Goal: Task Accomplishment & Management: Manage account settings

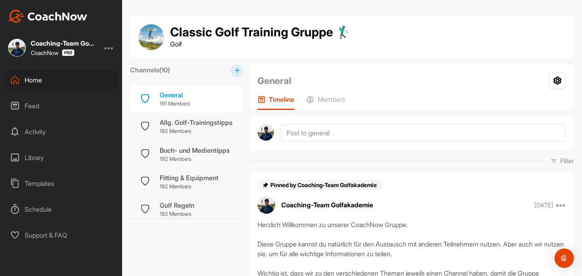
click at [34, 75] on div "Home" at bounding box center [61, 80] width 114 height 20
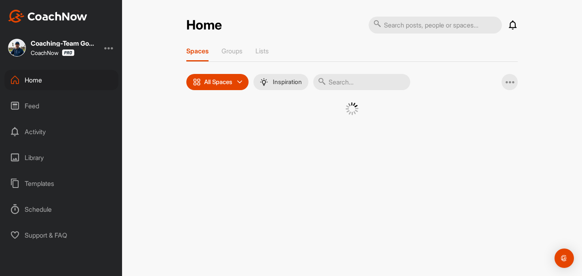
click at [351, 89] on input "text" at bounding box center [361, 82] width 97 height 16
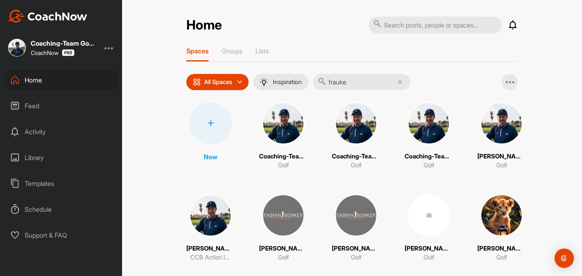
type input "frauke"
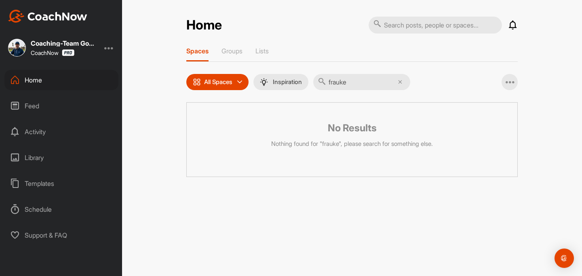
click at [223, 75] on div "All Spaces" at bounding box center [217, 82] width 62 height 16
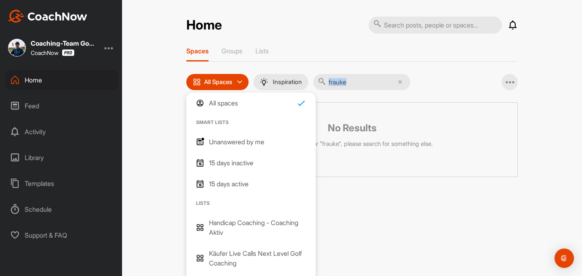
click at [402, 84] on div "frauke" at bounding box center [361, 82] width 97 height 16
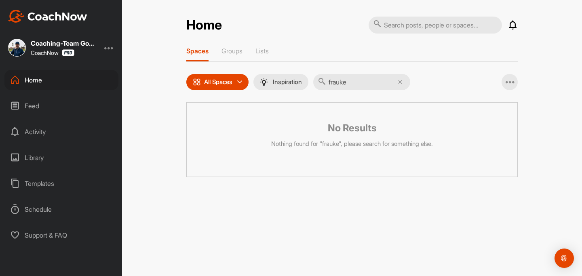
click at [398, 84] on input "frauke" at bounding box center [361, 82] width 97 height 16
click at [402, 84] on icon at bounding box center [400, 82] width 4 height 4
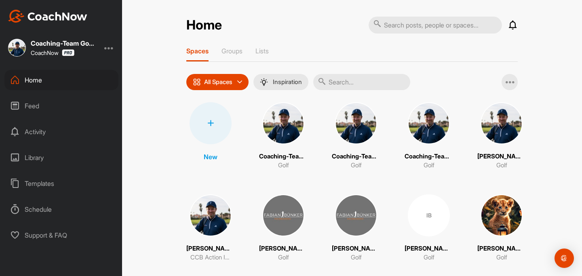
click at [211, 115] on div at bounding box center [211, 123] width 42 height 42
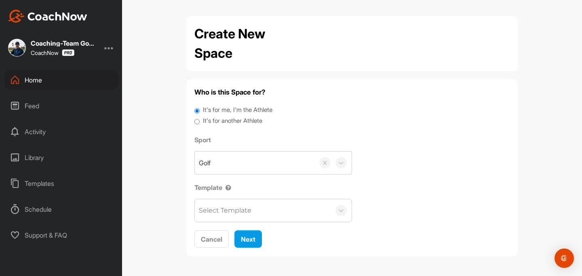
click at [211, 121] on label "It's for another Athlete" at bounding box center [232, 120] width 59 height 9
click at [200, 121] on input "It's for another Athlete" at bounding box center [196, 121] width 5 height 11
radio input "true"
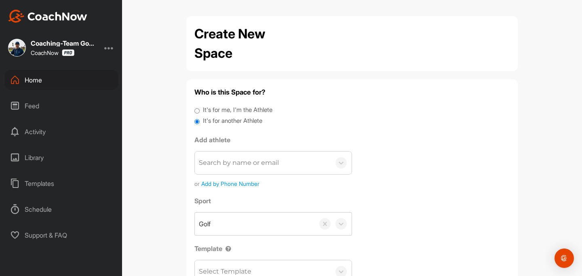
click at [215, 164] on div "Search by name or email" at bounding box center [239, 163] width 80 height 10
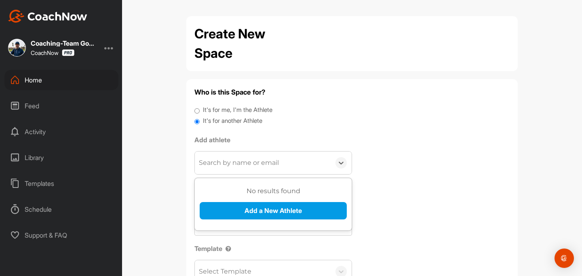
paste input "🏌‍♂Frauke Stipriaan (25.2)"
type input "🏌‍♂Frauke Stipriaan (25.2)"
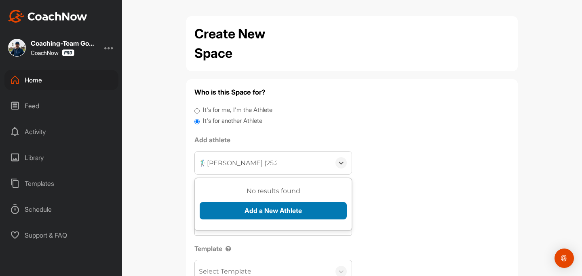
click at [266, 209] on button "Add a New Athlete" at bounding box center [273, 210] width 147 height 17
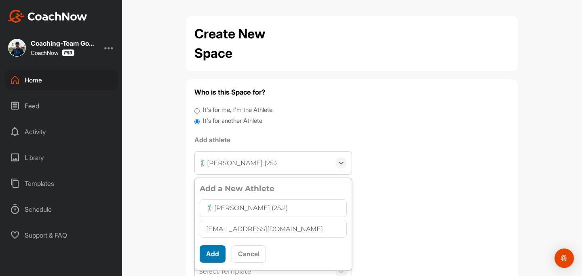
type input "[EMAIL_ADDRESS][DOMAIN_NAME]"
click at [217, 255] on button "Add" at bounding box center [213, 253] width 26 height 17
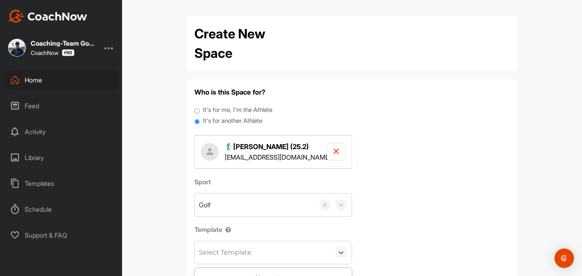
click at [227, 255] on div "Select Template" at bounding box center [225, 253] width 53 height 10
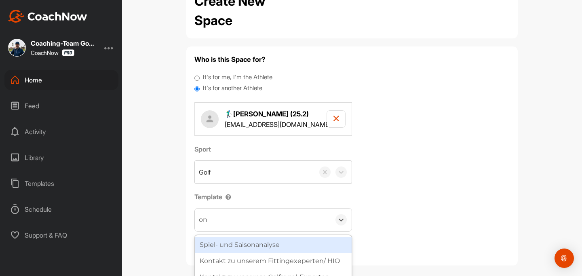
scroll to position [113, 0]
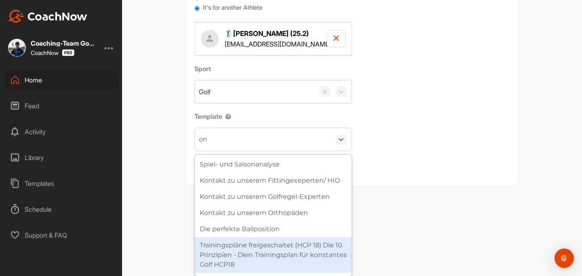
type input "onb"
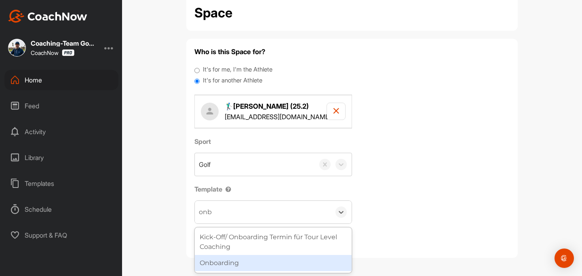
click at [231, 260] on div "Onboarding" at bounding box center [273, 263] width 157 height 16
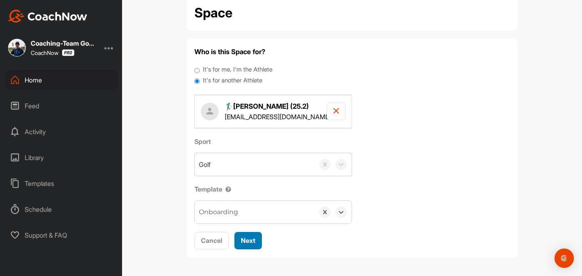
click at [250, 242] on span "Next" at bounding box center [248, 240] width 15 height 8
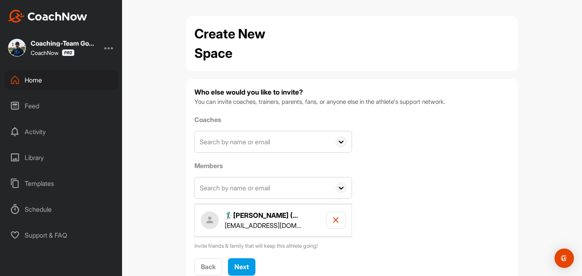
click at [227, 150] on input "text" at bounding box center [263, 141] width 136 height 21
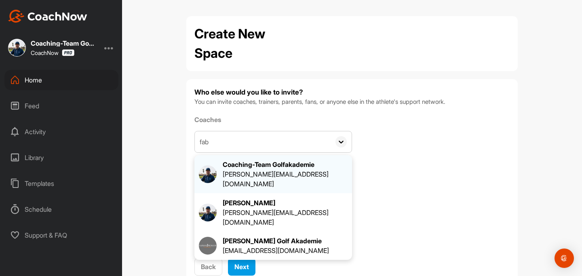
type input "fab"
click at [253, 173] on div "[PERSON_NAME][EMAIL_ADDRESS][DOMAIN_NAME]" at bounding box center [285, 178] width 125 height 19
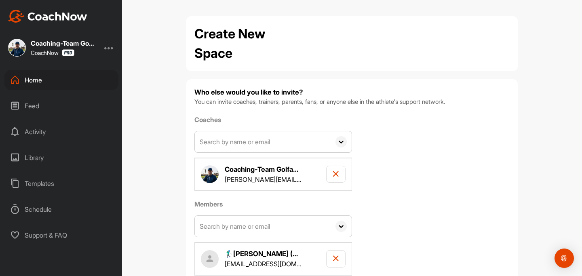
click at [236, 226] on input "text" at bounding box center [263, 226] width 136 height 21
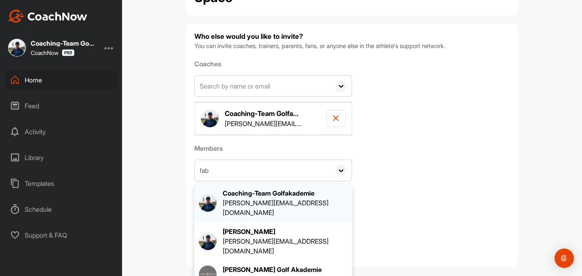
scroll to position [65, 0]
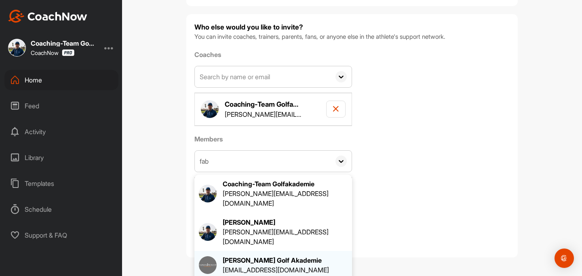
type input "fab"
click at [247, 265] on div "[EMAIL_ADDRESS][DOMAIN_NAME]" at bounding box center [276, 270] width 106 height 10
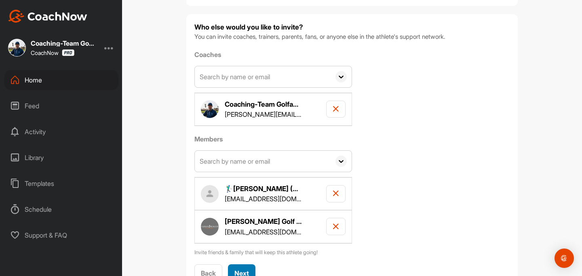
click at [246, 271] on span "Next" at bounding box center [241, 273] width 15 height 8
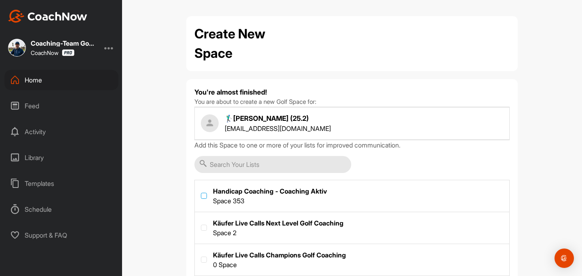
click at [204, 196] on label at bounding box center [204, 196] width 6 height 6
click at [201, 193] on input "checkbox" at bounding box center [201, 193] width 0 height 0
checkbox input "true"
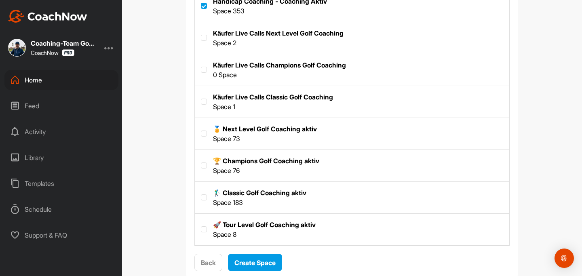
scroll to position [191, 0]
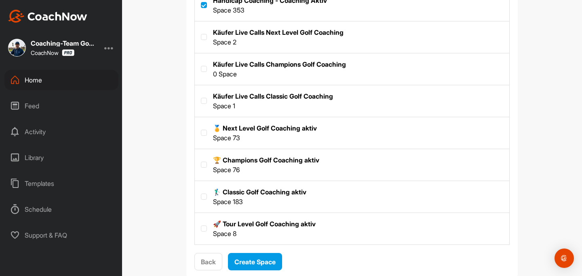
click at [208, 196] on label at bounding box center [352, 196] width 314 height 30
click at [201, 194] on input "checkbox" at bounding box center [201, 194] width 0 height 0
checkbox input "true"
click at [253, 262] on span "Create Space" at bounding box center [254, 262] width 41 height 8
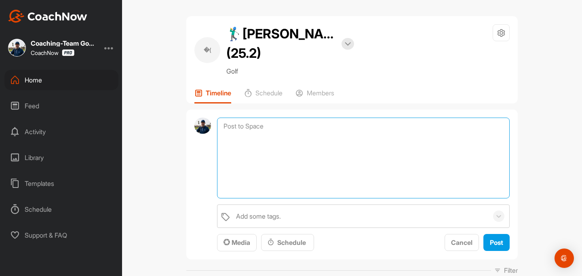
click at [303, 121] on textarea at bounding box center [363, 158] width 293 height 81
paste textarea "Coaching Notizen Wichtig: Bitte nicht bearbeiten oder löschen, hier trägt nur d…"
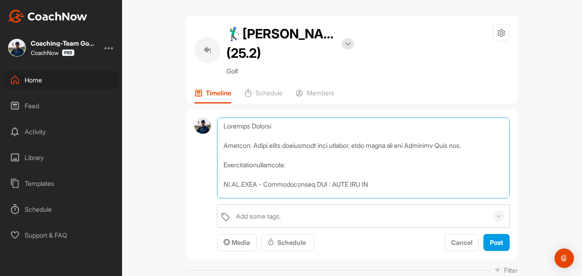
drag, startPoint x: 223, startPoint y: 183, endPoint x: 263, endPoint y: 186, distance: 39.3
click at [263, 186] on textarea at bounding box center [363, 158] width 293 height 81
drag, startPoint x: 265, startPoint y: 185, endPoint x: 357, endPoint y: 192, distance: 92.4
click at [357, 193] on textarea at bounding box center [363, 158] width 293 height 81
paste textarea "* [PERSON_NAME]-Trainingsprogramm: [URL][DOMAIN_NAME][PERSON_NAME]"
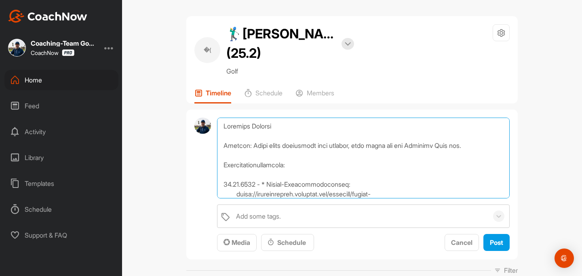
scroll to position [10, 0]
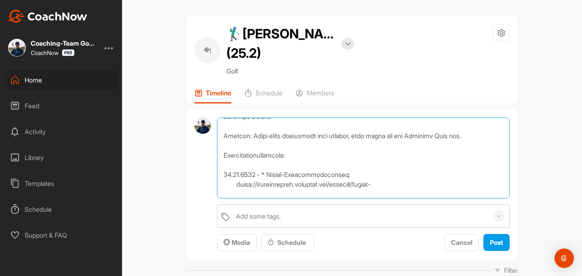
click at [268, 173] on textarea at bounding box center [363, 158] width 293 height 81
click at [240, 187] on textarea at bounding box center [363, 158] width 293 height 81
click at [237, 185] on textarea at bounding box center [363, 158] width 293 height 81
type textarea "Coaching Notizen Wichtig: Bitte nicht bearbeiten oder löschen, hier trägt nur d…"
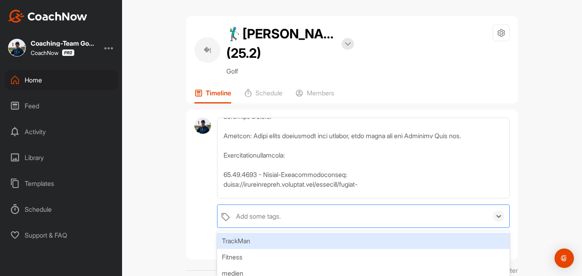
click at [265, 215] on div "Add some tags." at bounding box center [258, 216] width 45 height 10
type input "coaching n"
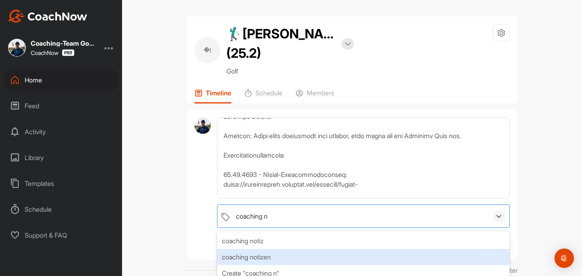
click at [280, 255] on div "coaching notizen" at bounding box center [363, 257] width 293 height 16
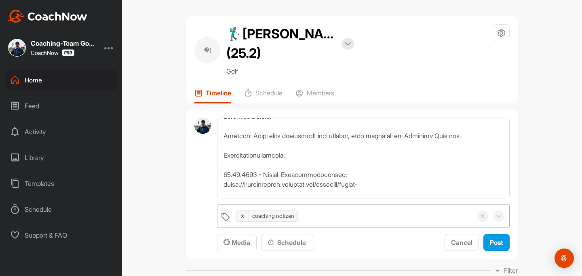
click at [547, 107] on div "�( 🏌‍♂Frauke Stipriaan (25.2) Bookings Golf Space Settings Your Notifications T…" at bounding box center [352, 138] width 460 height 276
click at [498, 240] on span "Post" at bounding box center [496, 242] width 13 height 8
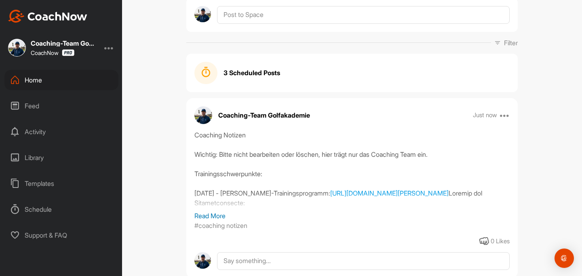
scroll to position [113, 0]
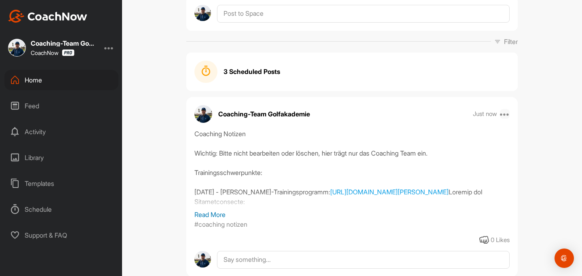
click at [505, 114] on icon at bounding box center [505, 114] width 10 height 10
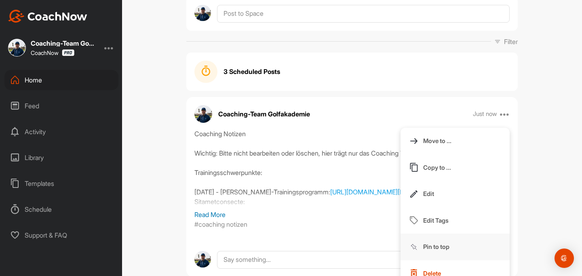
click at [436, 250] on p "Pin to top" at bounding box center [436, 246] width 26 height 8
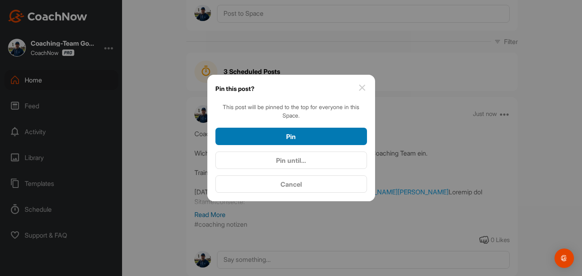
click at [292, 144] on button "Pin" at bounding box center [291, 136] width 152 height 17
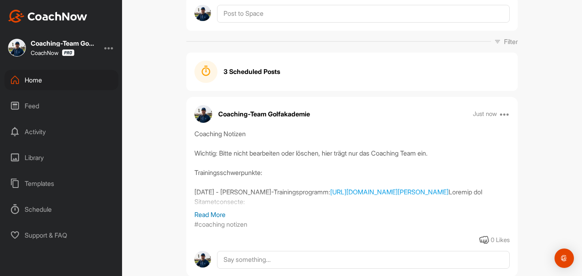
scroll to position [0, 0]
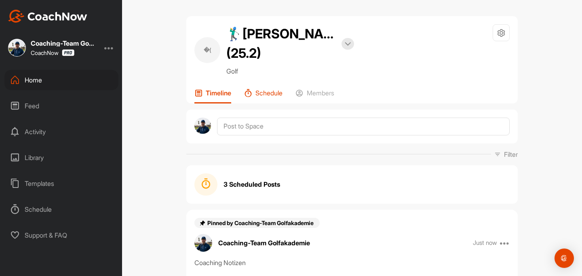
click at [274, 93] on p "Schedule" at bounding box center [268, 93] width 27 height 8
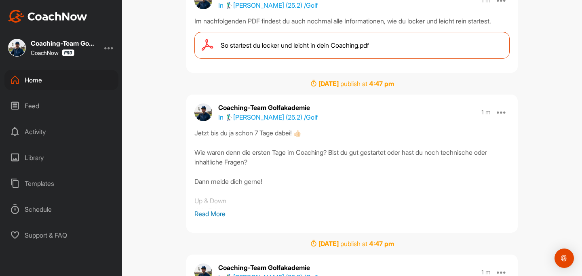
scroll to position [149, 0]
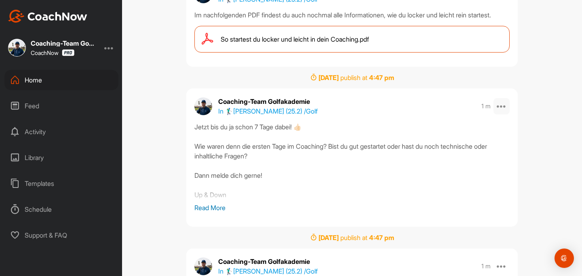
click at [497, 114] on div at bounding box center [501, 106] width 16 height 16
click at [339, 82] on strong "September 2, 2025" at bounding box center [328, 78] width 20 height 8
click at [225, 213] on p "Read More" at bounding box center [351, 208] width 315 height 10
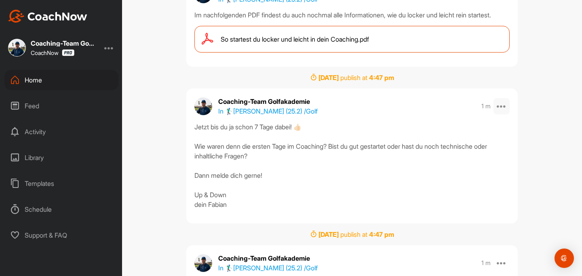
click at [505, 111] on icon at bounding box center [502, 106] width 10 height 10
click at [463, 143] on button "Edit" at bounding box center [454, 130] width 109 height 27
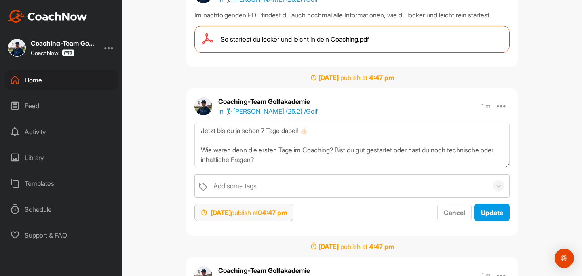
click at [268, 217] on div "Sep 2, 2025 publish at 04:47 pm" at bounding box center [244, 213] width 86 height 10
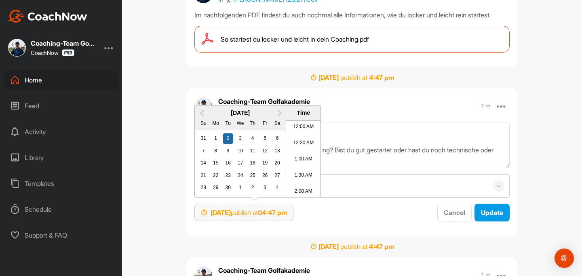
scroll to position [503, 0]
click at [207, 119] on button "Previous Month" at bounding box center [202, 112] width 13 height 13
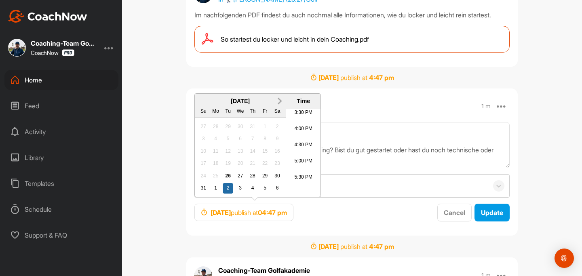
click at [281, 107] on button "Next Month" at bounding box center [279, 101] width 13 height 13
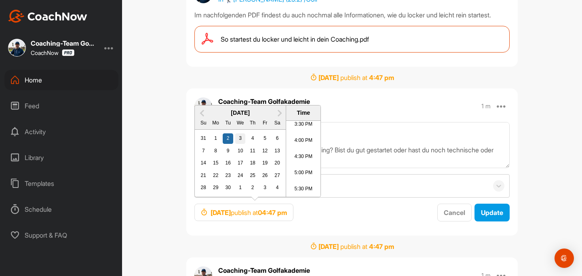
click at [240, 144] on div "3" at bounding box center [240, 138] width 11 height 11
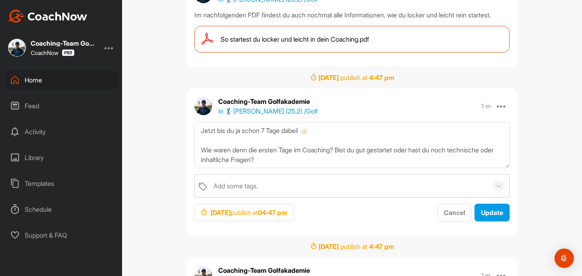
click at [381, 221] on div "Sep 3, 2025 publish at 04:47 pm Cancel Update" at bounding box center [351, 213] width 315 height 18
click at [491, 217] on span "Update" at bounding box center [492, 213] width 22 height 8
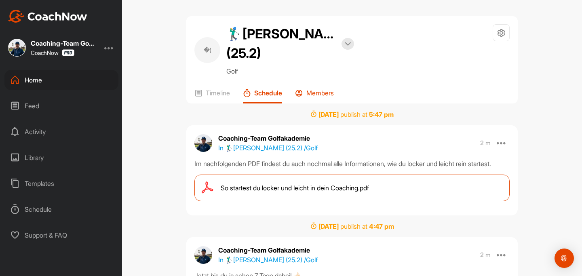
click at [322, 95] on p "Members" at bounding box center [319, 93] width 27 height 8
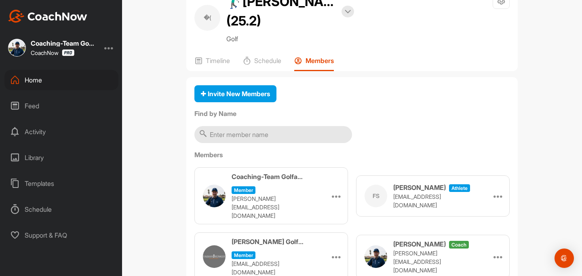
scroll to position [34, 0]
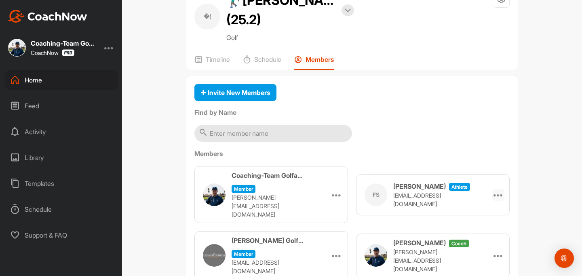
click at [500, 190] on icon at bounding box center [498, 195] width 10 height 10
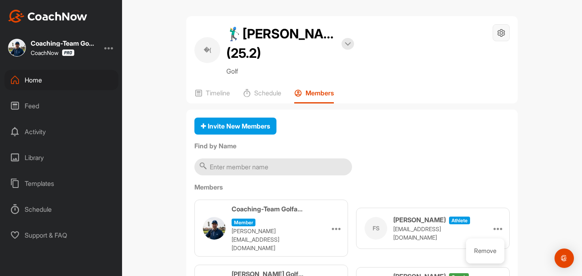
click at [494, 29] on div at bounding box center [501, 32] width 17 height 17
click at [412, 177] on div "Invite New Members Find by Name Members Coaching-Team Golfakademie Member fabia…" at bounding box center [351, 220] width 331 height 220
click at [502, 222] on div at bounding box center [498, 228] width 12 height 12
click at [490, 247] on li "Remove" at bounding box center [485, 250] width 38 height 25
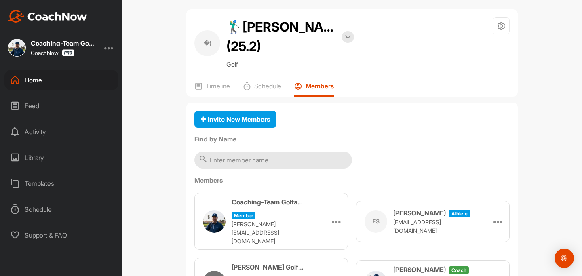
scroll to position [9, 0]
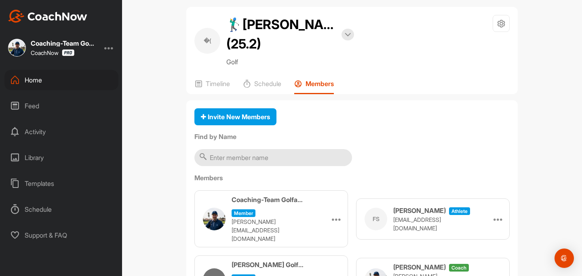
click at [508, 12] on div "�( 🏌‍♂Frauke Stipriaan (25.2) Bookings Golf Space Settings Your Notifications T…" at bounding box center [351, 50] width 331 height 87
click at [506, 18] on div at bounding box center [501, 23] width 17 height 17
click at [488, 45] on li "Space Settings" at bounding box center [477, 47] width 66 height 26
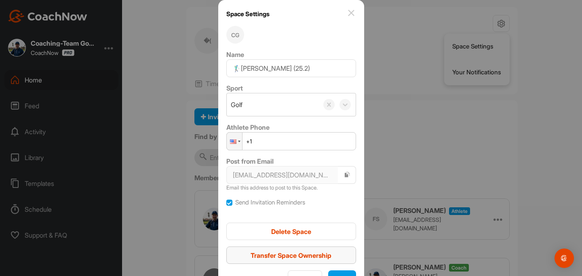
click at [305, 252] on span "Transfer Space Ownership" at bounding box center [291, 255] width 81 height 8
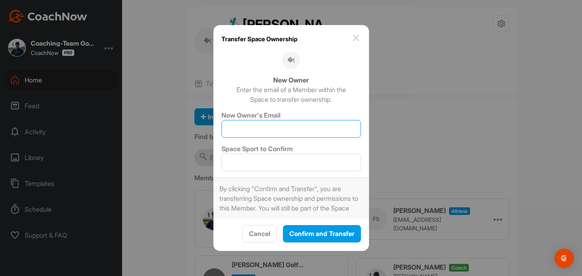
click at [284, 128] on input "New Owner's Email" at bounding box center [290, 129] width 139 height 18
type input "[EMAIL_ADDRESS][DOMAIN_NAME]"
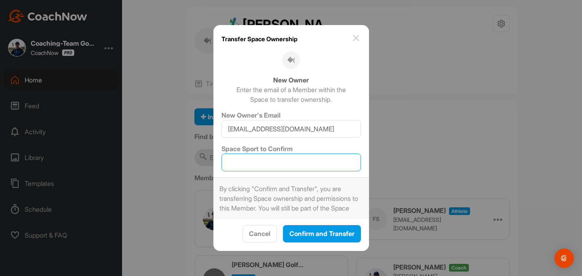
click at [288, 154] on input "Space Sport to Confirm" at bounding box center [290, 163] width 139 height 18
type input "Golf"
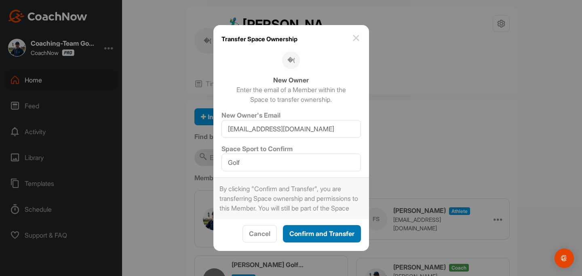
click at [321, 238] on span "Confirm and Transfer" at bounding box center [321, 234] width 65 height 8
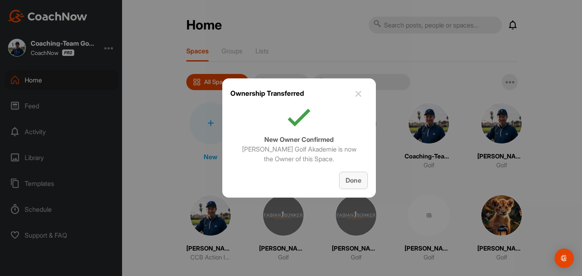
click at [353, 181] on span "Done" at bounding box center [353, 180] width 16 height 8
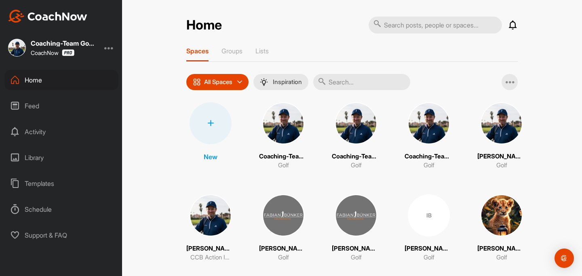
click at [339, 86] on input "text" at bounding box center [361, 82] width 97 height 16
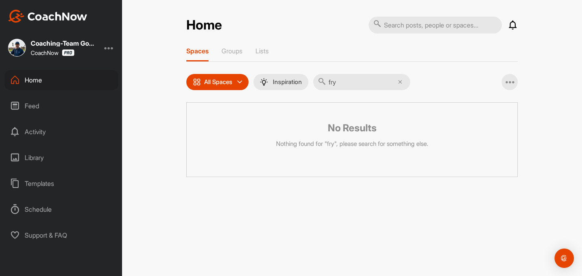
type input "fr"
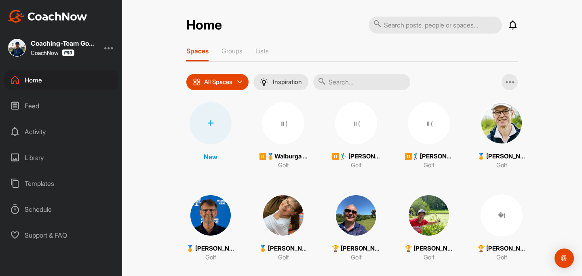
click at [376, 81] on input "text" at bounding box center [361, 82] width 97 height 16
type input "frauke"
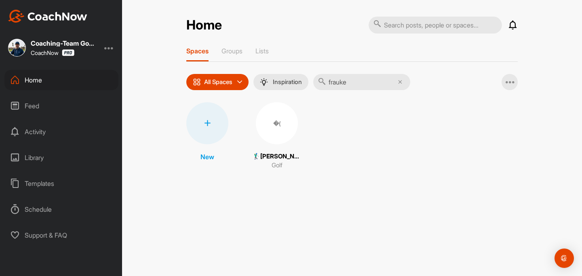
click at [267, 137] on div "�(" at bounding box center [277, 123] width 42 height 42
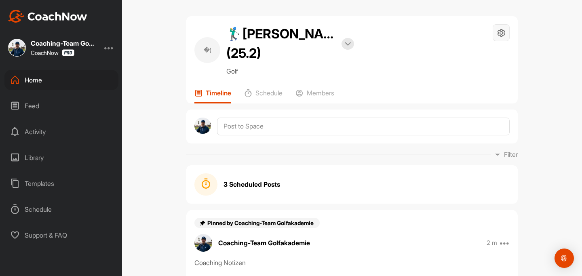
click at [500, 37] on icon at bounding box center [501, 32] width 9 height 9
click at [454, 112] on li "Leave Space" at bounding box center [477, 108] width 66 height 26
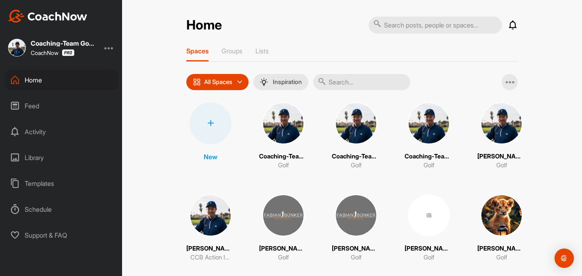
click at [356, 84] on input "text" at bounding box center [361, 82] width 97 height 16
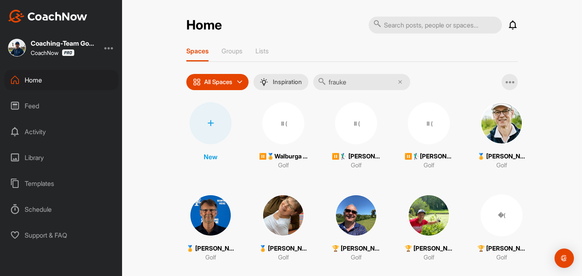
type input "frauke"
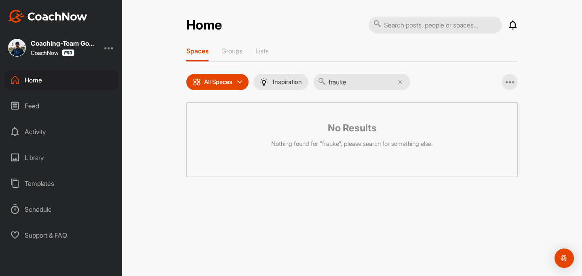
click at [400, 82] on icon at bounding box center [400, 82] width 4 height 4
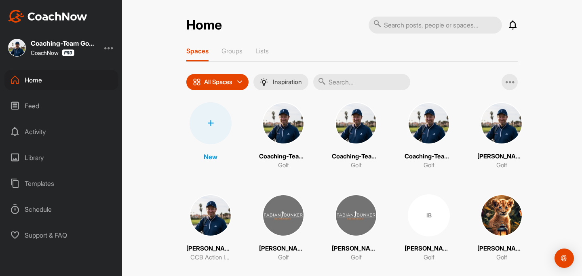
click at [216, 121] on div at bounding box center [211, 123] width 42 height 42
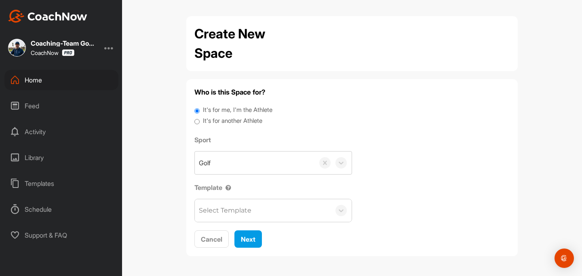
click at [216, 121] on label "It's for another Athlete" at bounding box center [232, 120] width 59 height 9
click at [200, 121] on input "It's for another Athlete" at bounding box center [196, 121] width 5 height 11
radio input "true"
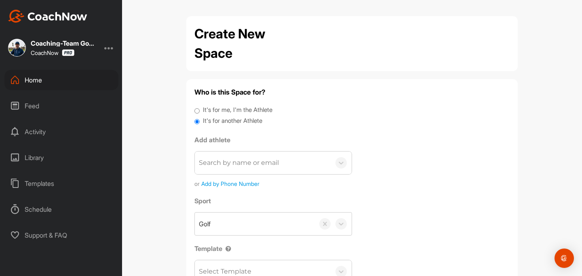
click at [224, 162] on div "Search by name or email" at bounding box center [239, 163] width 80 height 10
click at [224, 165] on div "Search by name or email" at bounding box center [239, 163] width 80 height 10
click at [225, 164] on div "Search by name or email" at bounding box center [239, 163] width 80 height 10
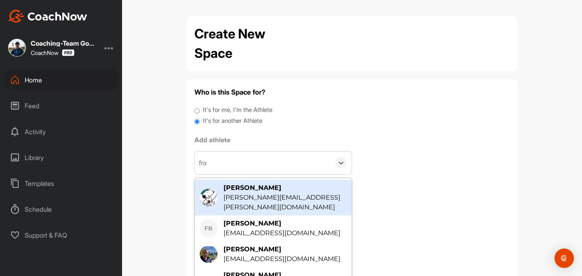
type input "frau"
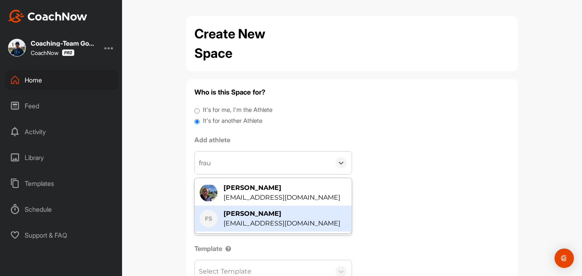
click at [241, 209] on div "FS Frauke Stipriaan test@fabianbuenker.de" at bounding box center [273, 219] width 157 height 26
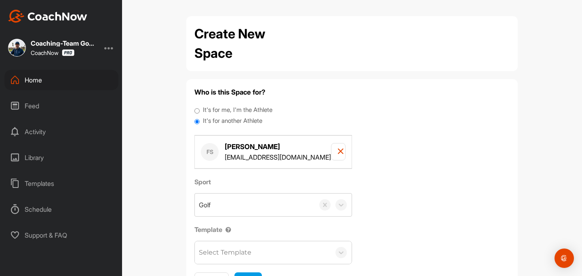
click at [253, 245] on div "Select Template" at bounding box center [263, 252] width 136 height 23
type input "onb"
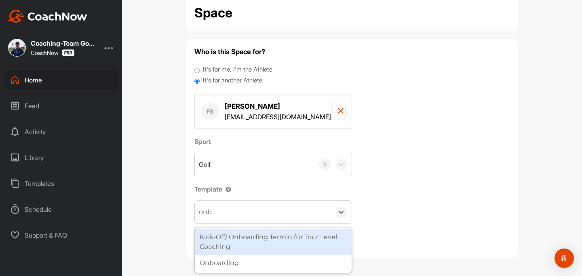
scroll to position [40, 0]
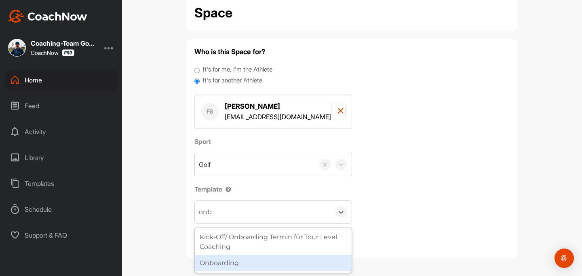
click at [319, 260] on div "Onboarding" at bounding box center [273, 263] width 157 height 16
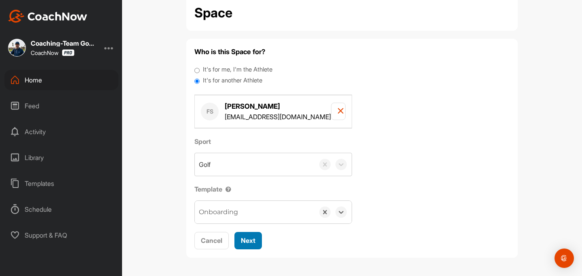
click at [251, 242] on span "Next" at bounding box center [248, 240] width 15 height 8
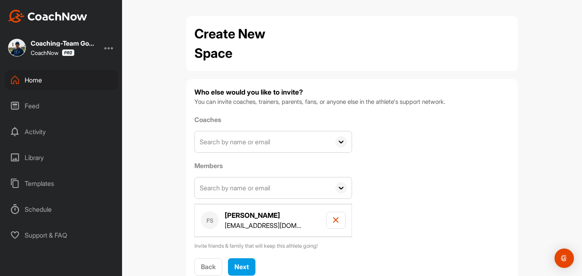
click at [251, 146] on input "text" at bounding box center [263, 141] width 136 height 21
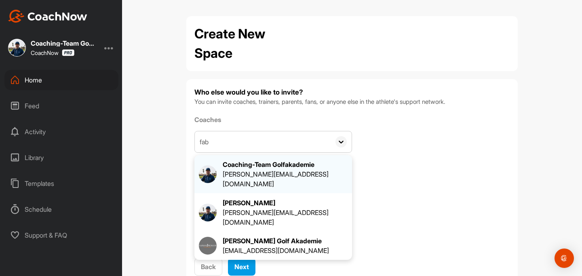
type input "fab"
click at [273, 171] on div "fabian@fabianbuenker.de" at bounding box center [285, 178] width 125 height 19
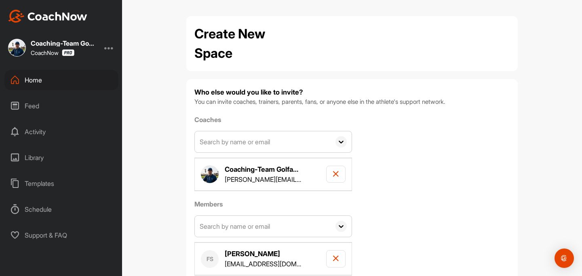
click at [247, 221] on input "text" at bounding box center [263, 226] width 136 height 21
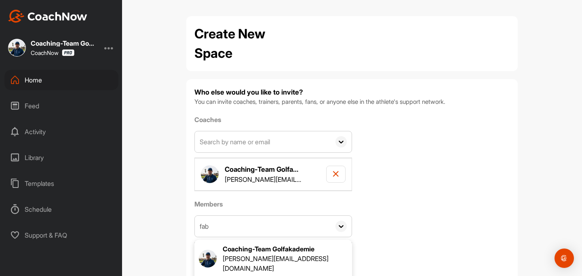
scroll to position [65, 0]
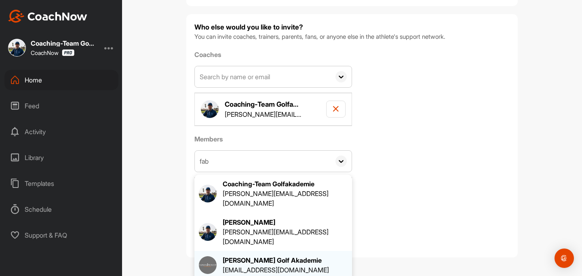
type input "fab"
click at [302, 265] on div "hallo@fabianbuenker.de" at bounding box center [276, 270] width 106 height 10
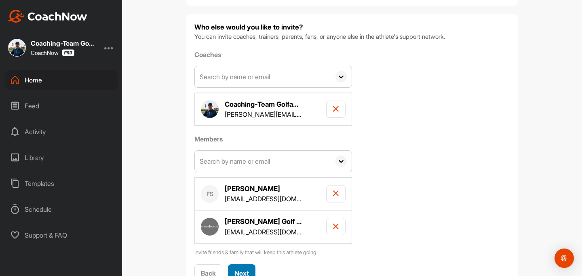
click at [243, 272] on span "Next" at bounding box center [241, 273] width 15 height 8
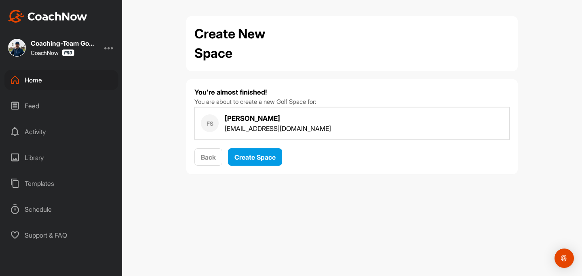
scroll to position [0, 0]
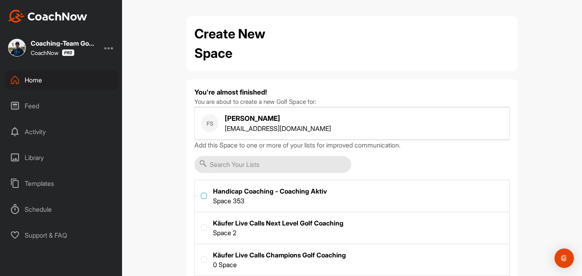
click at [205, 194] on label at bounding box center [204, 196] width 6 height 6
click at [201, 193] on input "checkbox" at bounding box center [201, 193] width 0 height 0
checkbox input "true"
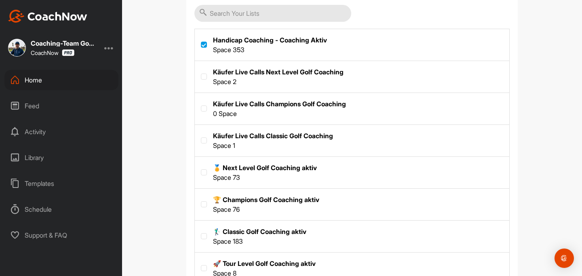
scroll to position [153, 0]
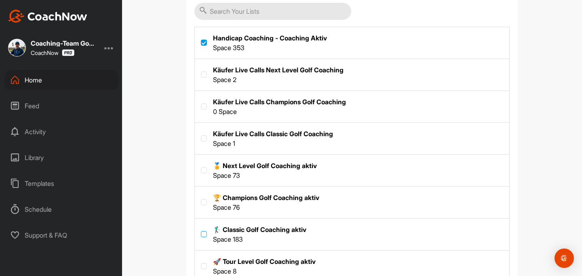
click at [206, 234] on label at bounding box center [204, 234] width 6 height 6
click at [201, 232] on input "checkbox" at bounding box center [201, 231] width 0 height 0
checkbox input "true"
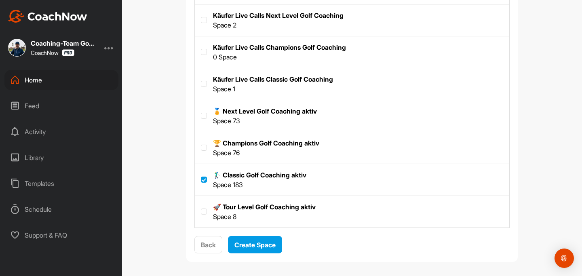
scroll to position [212, 0]
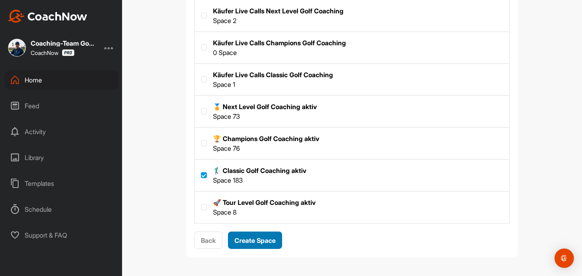
click at [236, 241] on span "Create Space" at bounding box center [254, 240] width 41 height 8
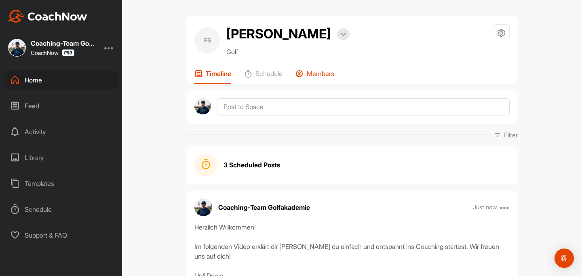
click at [320, 74] on p "Members" at bounding box center [320, 74] width 27 height 8
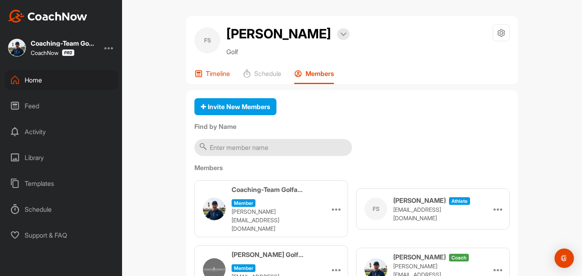
click at [211, 71] on p "Timeline" at bounding box center [218, 74] width 24 height 8
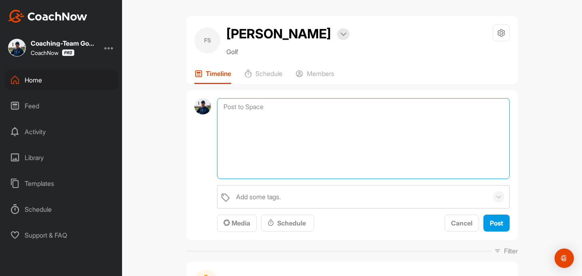
click at [274, 108] on textarea at bounding box center [363, 138] width 293 height 81
paste textarea "Coaching Notizen Wichtig: Bitte nicht bearbeiten oder löschen, hier trägt nur d…"
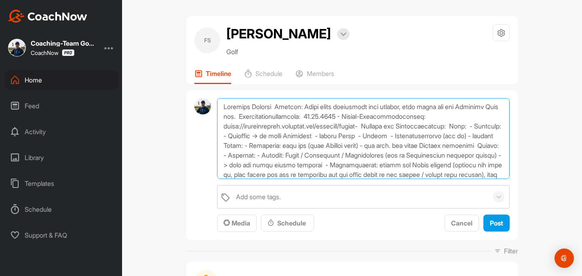
scroll to position [101, 0]
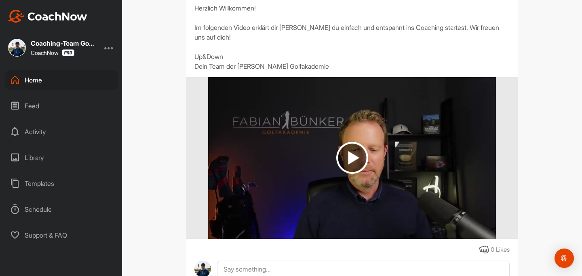
drag, startPoint x: 226, startPoint y: 104, endPoint x: 495, endPoint y: 301, distance: 333.1
click at [495, 276] on html "Coaching-Team Golfakademie CoachNow Home Feed Activity Library Templates Schedu…" at bounding box center [291, 138] width 582 height 276
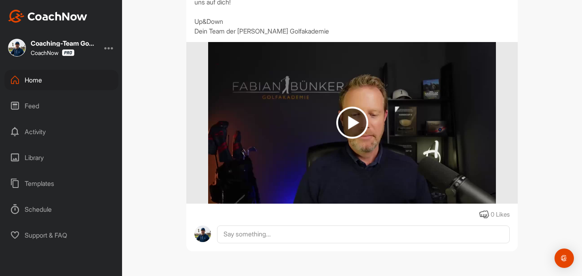
type textarea "C"
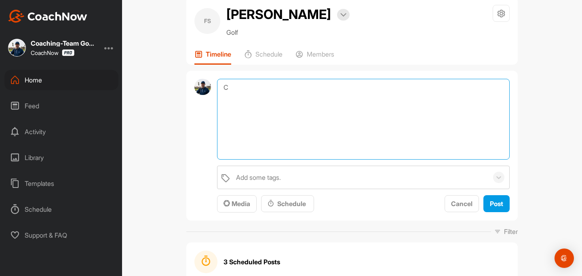
scroll to position [0, 0]
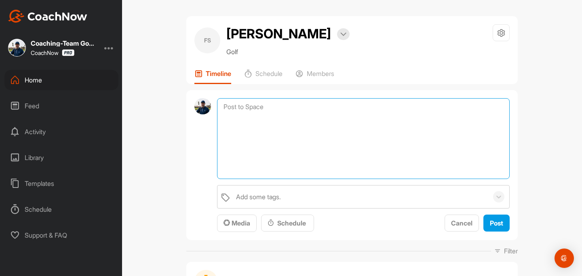
click at [453, 152] on textarea at bounding box center [363, 138] width 293 height 81
paste textarea "Coaching Notizen Wichtig: Bitte nicht bearbeiten oder löschen, hier trägt nur d…"
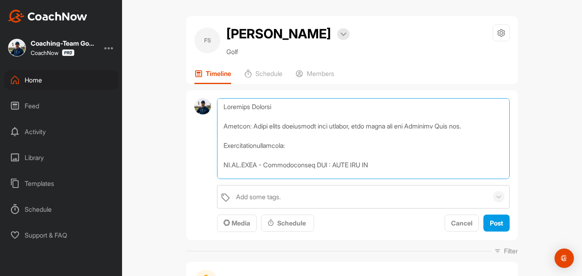
drag, startPoint x: 223, startPoint y: 162, endPoint x: 262, endPoint y: 165, distance: 39.4
click at [262, 166] on textarea at bounding box center [363, 138] width 293 height 81
drag, startPoint x: 264, startPoint y: 164, endPoint x: 368, endPoint y: 165, distance: 103.4
click at [368, 165] on textarea at bounding box center [363, 138] width 293 height 81
paste textarea "* Sommer-Trainingsprogramm: https://fabianbuenker.mykajabi.com/products/sommer-"
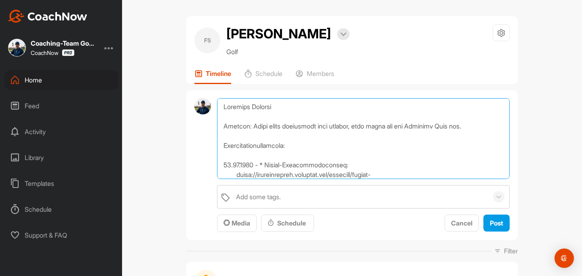
scroll to position [10, 0]
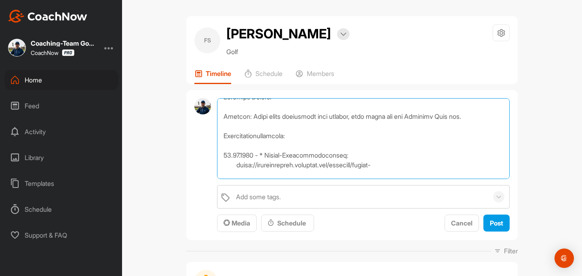
click at [266, 154] on textarea at bounding box center [363, 138] width 293 height 81
click at [236, 164] on textarea at bounding box center [363, 138] width 293 height 81
type textarea "Coaching Notizen Wichtig: Bitte nicht bearbeiten oder löschen, hier trägt nur d…"
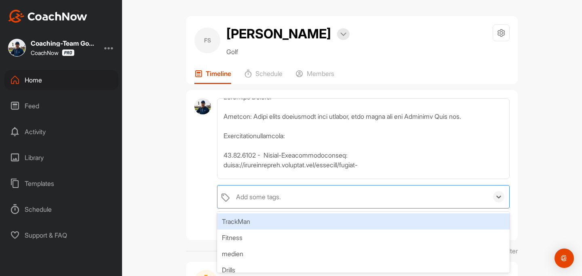
click at [281, 202] on div "Add some tags." at bounding box center [360, 196] width 256 height 23
type input "coaching n"
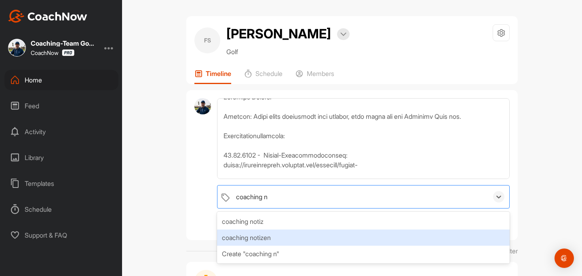
click at [276, 238] on div "coaching notizen" at bounding box center [363, 238] width 293 height 16
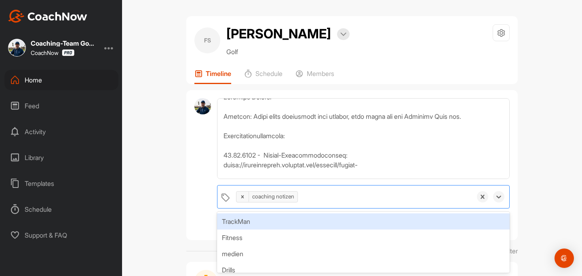
click at [546, 158] on div "FS Frauke Stipriaan Bookings Golf Space Settings Your Notifications Timeline Sc…" at bounding box center [352, 138] width 460 height 276
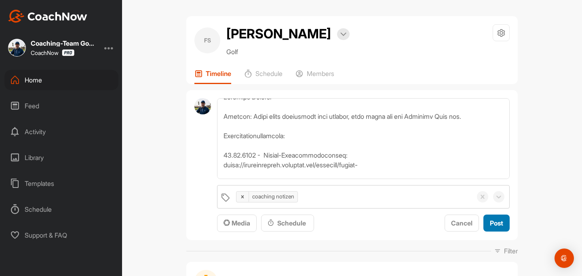
click at [501, 222] on span "Post" at bounding box center [496, 223] width 13 height 8
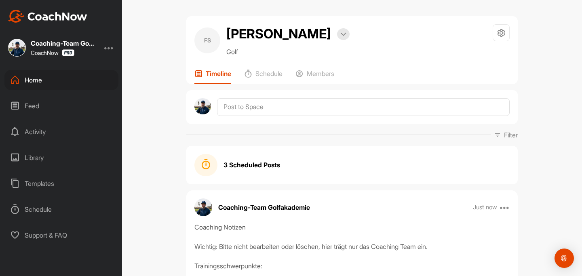
scroll to position [43, 0]
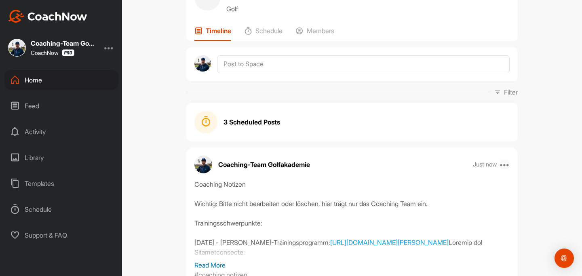
click at [505, 166] on icon at bounding box center [505, 165] width 10 height 10
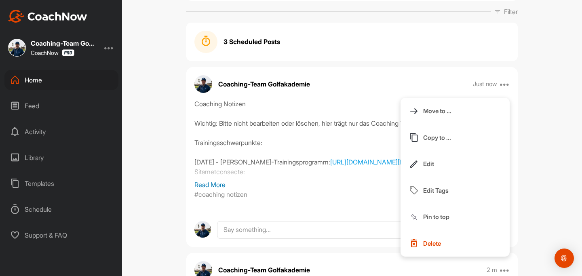
scroll to position [143, 0]
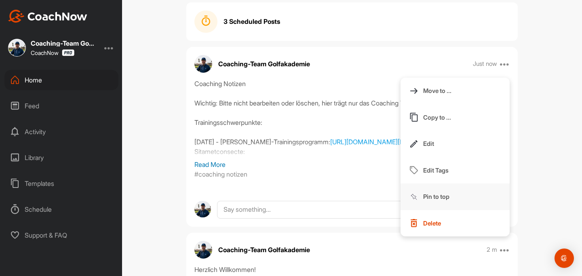
click at [444, 197] on p "Pin to top" at bounding box center [436, 196] width 26 height 8
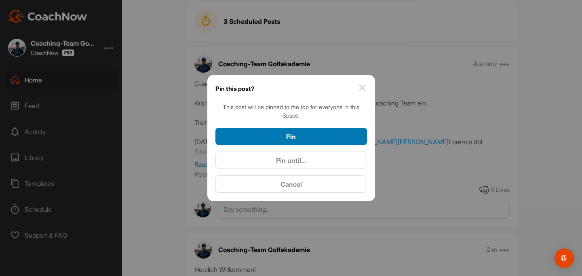
click at [328, 132] on div "Pin" at bounding box center [291, 137] width 139 height 10
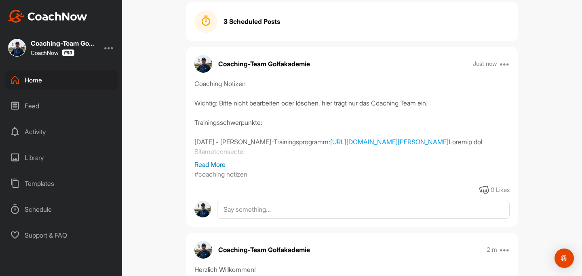
scroll to position [0, 0]
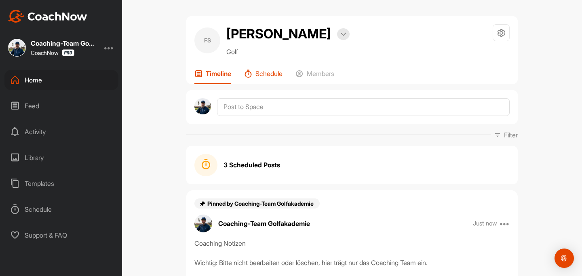
click at [267, 74] on p "Schedule" at bounding box center [268, 74] width 27 height 8
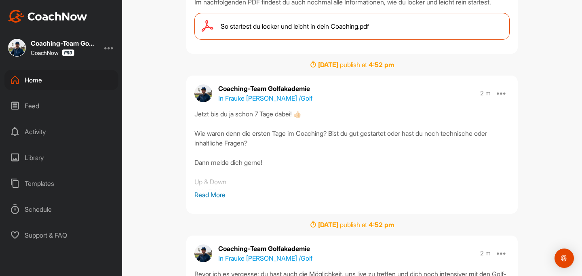
scroll to position [154, 0]
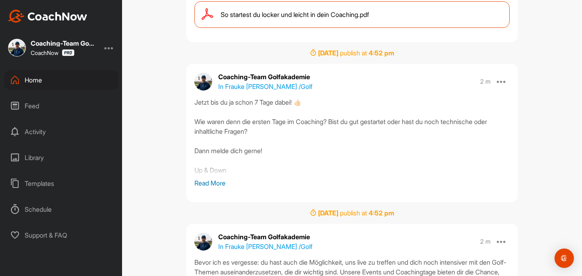
click at [212, 188] on p "Read More" at bounding box center [351, 183] width 315 height 10
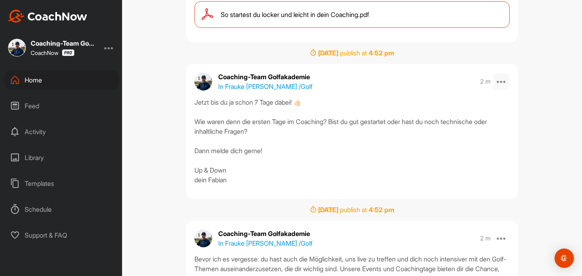
click at [501, 86] on icon at bounding box center [502, 82] width 10 height 10
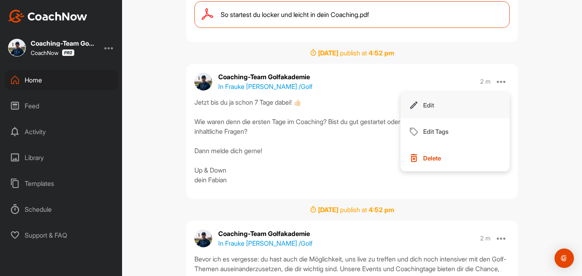
click at [447, 115] on button "Edit" at bounding box center [454, 105] width 109 height 27
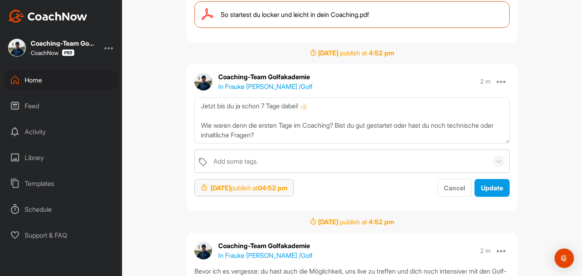
click at [231, 192] on strong "Sep 2, 2025" at bounding box center [221, 188] width 20 height 8
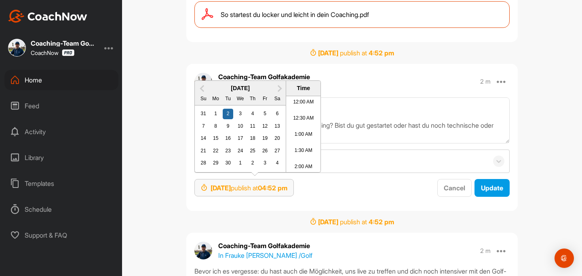
scroll to position [503, 0]
click at [244, 119] on div "3" at bounding box center [240, 114] width 11 height 11
click at [496, 192] on span "Update" at bounding box center [492, 188] width 22 height 8
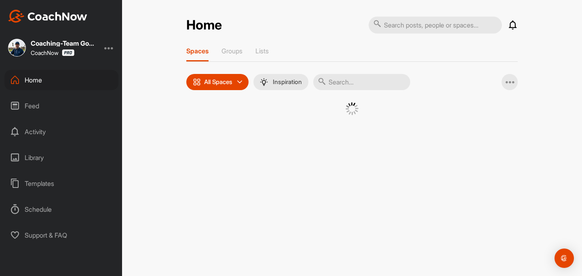
click at [366, 83] on input "text" at bounding box center [361, 82] width 97 height 16
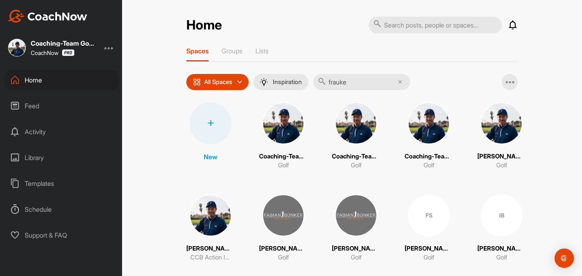
type input "frauke"
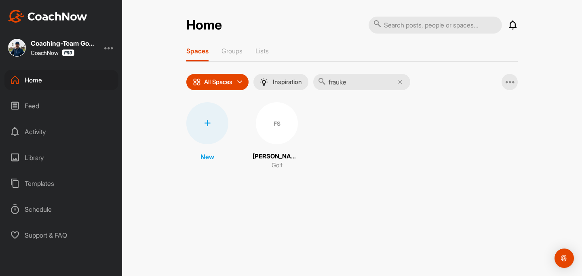
click at [289, 124] on div "FS" at bounding box center [277, 123] width 42 height 42
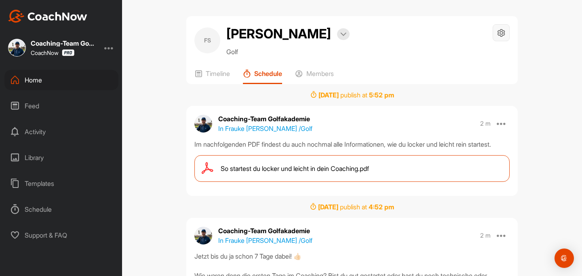
click at [493, 38] on div at bounding box center [501, 32] width 17 height 17
click at [483, 51] on li "Space Settings" at bounding box center [477, 56] width 66 height 26
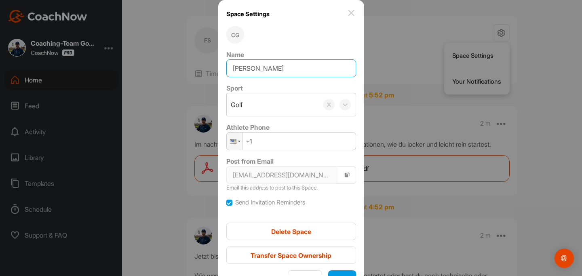
drag, startPoint x: 236, startPoint y: 69, endPoint x: 307, endPoint y: 69, distance: 71.1
click at [307, 69] on input "[PERSON_NAME]" at bounding box center [291, 68] width 130 height 18
paste input "🏌‍♂Frauke Stipriaan (25.2)"
type input "🏌‍♂[PERSON_NAME] (25.2)"
click at [345, 272] on button "Save" at bounding box center [342, 278] width 28 height 17
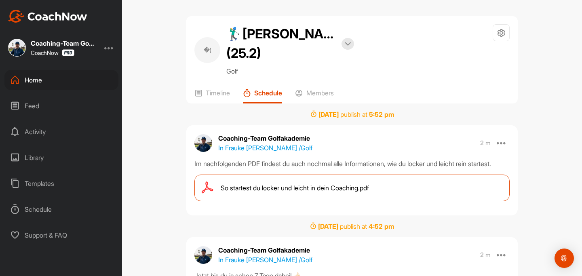
click at [42, 80] on div "Home" at bounding box center [61, 80] width 114 height 20
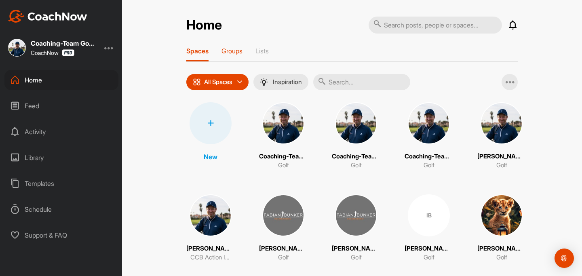
click at [233, 54] on p "Groups" at bounding box center [231, 51] width 21 height 8
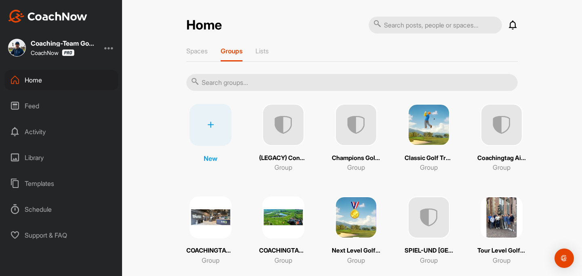
click at [422, 124] on img at bounding box center [429, 125] width 42 height 42
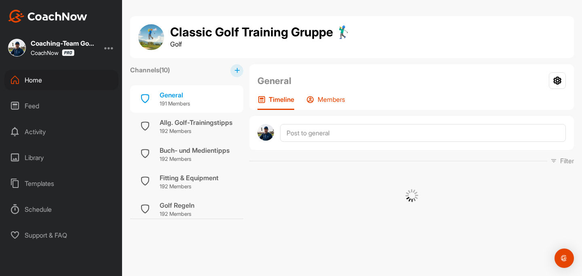
click at [331, 101] on p "Members" at bounding box center [331, 99] width 27 height 8
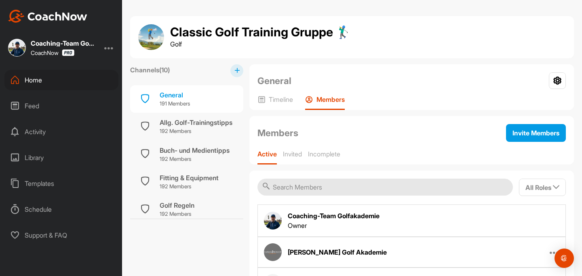
click at [332, 192] on input "text" at bounding box center [384, 187] width 255 height 17
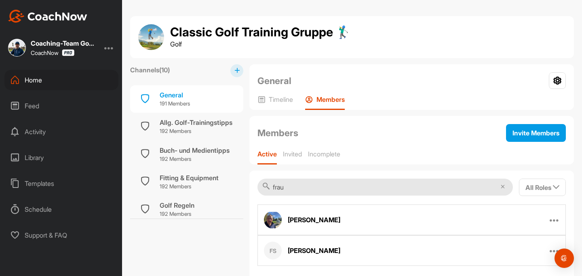
scroll to position [24, 0]
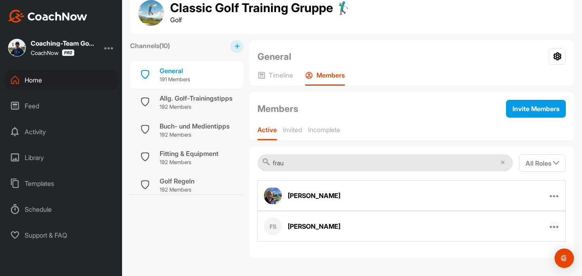
type input "frau"
click at [554, 225] on icon at bounding box center [555, 226] width 10 height 10
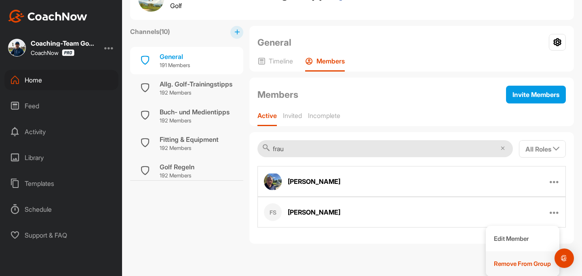
click at [510, 258] on button "Remove From Group" at bounding box center [523, 263] width 74 height 25
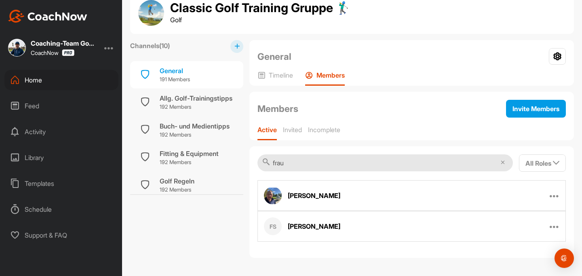
scroll to position [0, 0]
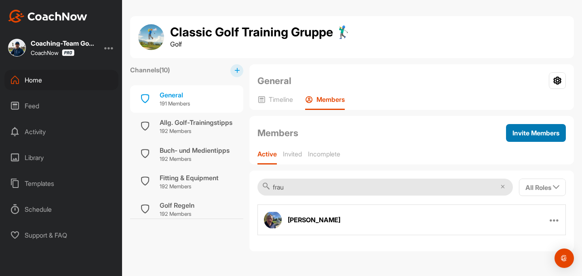
click at [512, 135] on span "Invite Members" at bounding box center [535, 133] width 47 height 8
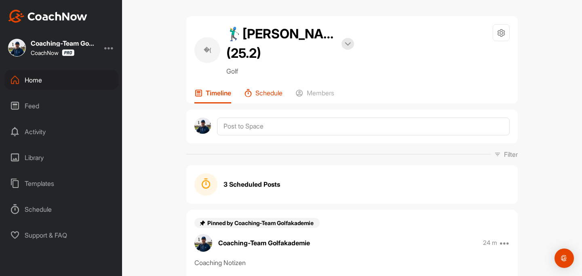
click at [274, 97] on div "Schedule" at bounding box center [263, 96] width 38 height 15
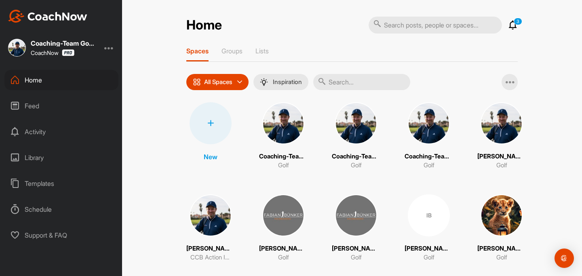
click at [209, 125] on icon at bounding box center [210, 123] width 6 height 6
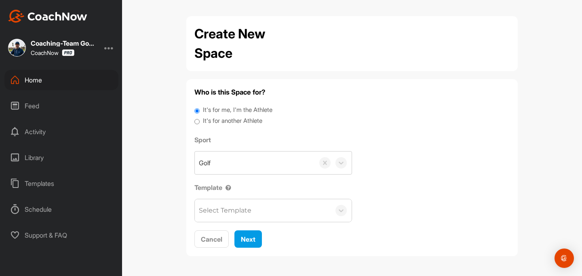
click at [214, 121] on label "It's for another Athlete" at bounding box center [232, 120] width 59 height 9
click at [200, 121] on input "It's for another Athlete" at bounding box center [196, 121] width 5 height 11
radio input "true"
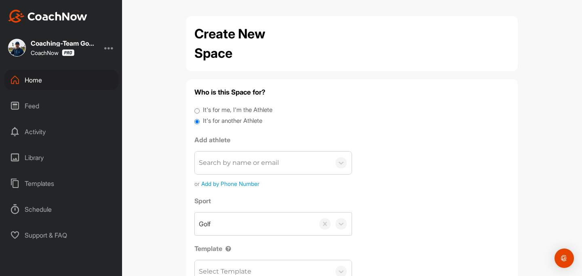
click at [224, 165] on div "Search by name or email" at bounding box center [239, 163] width 80 height 10
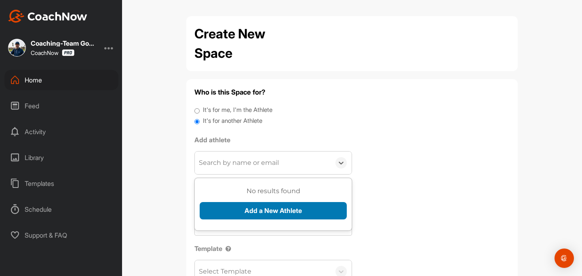
click at [232, 206] on button "Add a New Athlete" at bounding box center [273, 210] width 147 height 17
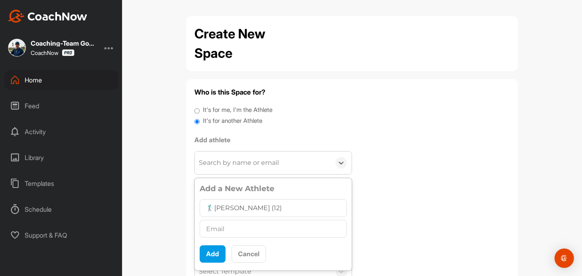
type input "🏌‍♂[PERSON_NAME] (12)"
click at [240, 225] on input "text" at bounding box center [273, 229] width 147 height 18
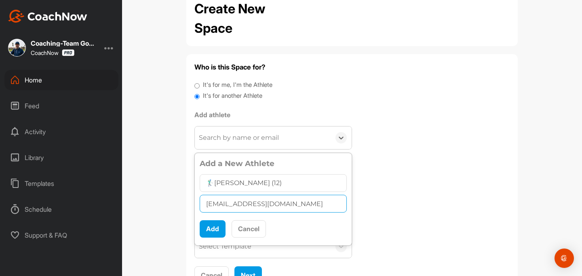
scroll to position [60, 0]
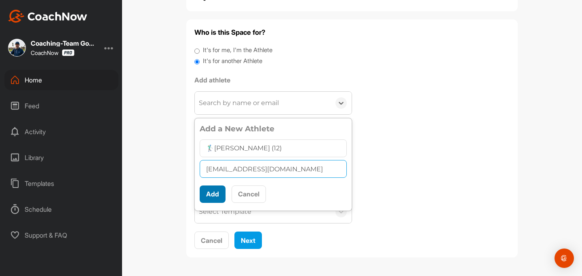
type input "[EMAIL_ADDRESS][DOMAIN_NAME]"
click at [218, 191] on button "Add" at bounding box center [213, 193] width 26 height 17
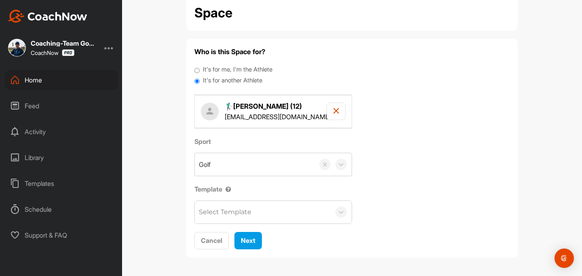
click at [230, 206] on div "Select Template" at bounding box center [263, 212] width 136 height 23
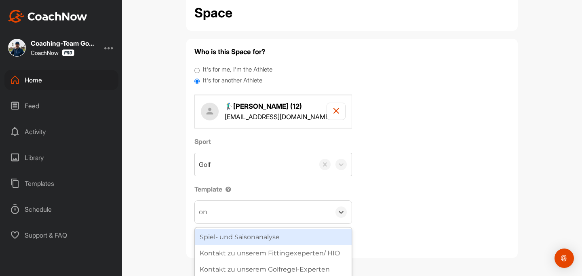
type input "onb"
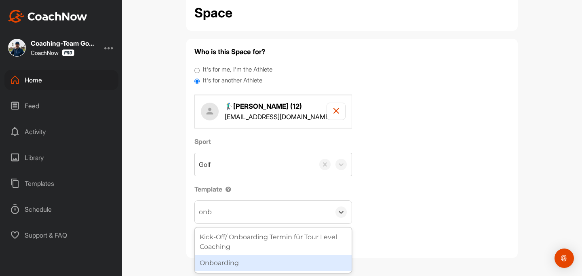
click at [218, 266] on div "Onboarding" at bounding box center [273, 263] width 157 height 16
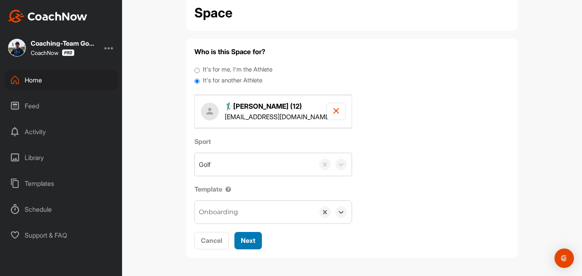
click at [244, 245] on button "Next" at bounding box center [247, 240] width 27 height 17
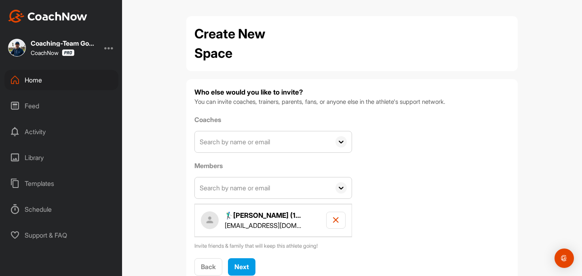
click at [234, 141] on input "text" at bounding box center [263, 141] width 136 height 21
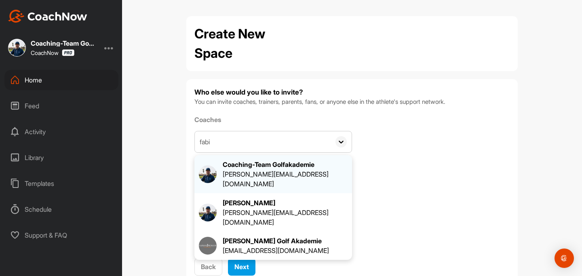
type input "fabi"
click at [244, 171] on div "[PERSON_NAME][EMAIL_ADDRESS][DOMAIN_NAME]" at bounding box center [285, 178] width 125 height 19
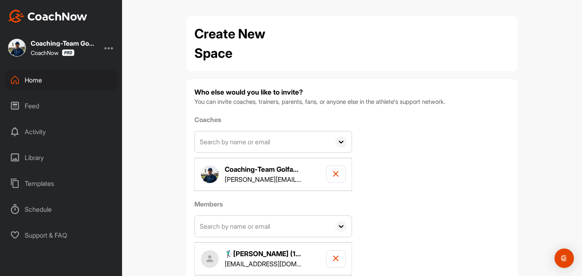
click at [228, 227] on input "text" at bounding box center [263, 226] width 136 height 21
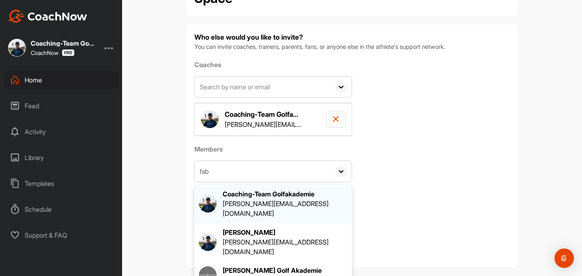
scroll to position [59, 0]
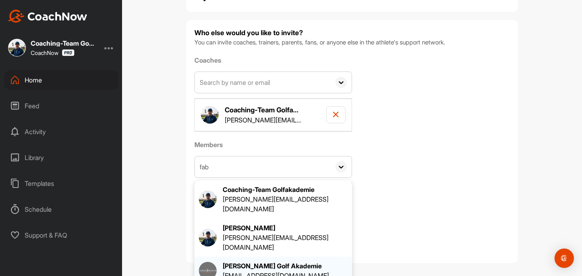
type input "fab"
click at [258, 271] on div "[EMAIL_ADDRESS][DOMAIN_NAME]" at bounding box center [276, 276] width 106 height 10
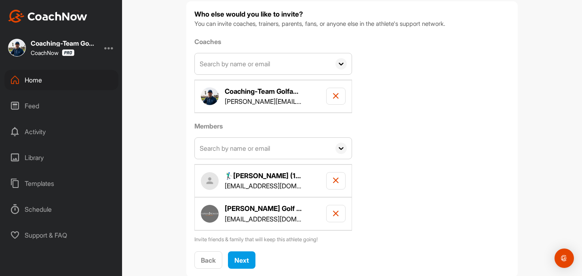
scroll to position [98, 0]
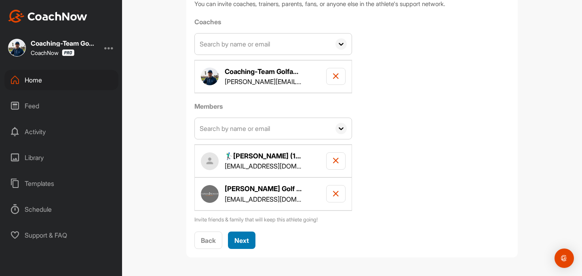
click at [243, 238] on span "Next" at bounding box center [241, 240] width 15 height 8
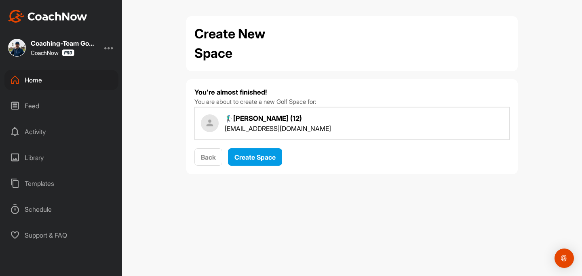
scroll to position [0, 0]
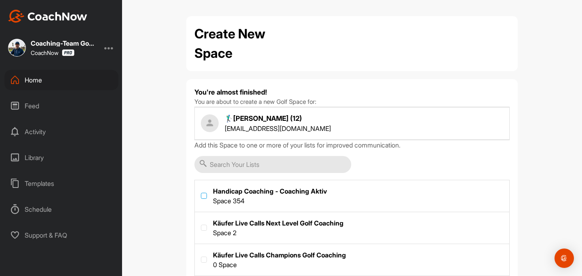
click at [203, 198] on label at bounding box center [204, 196] width 6 height 6
click at [201, 193] on input "checkbox" at bounding box center [201, 193] width 0 height 0
checkbox input "true"
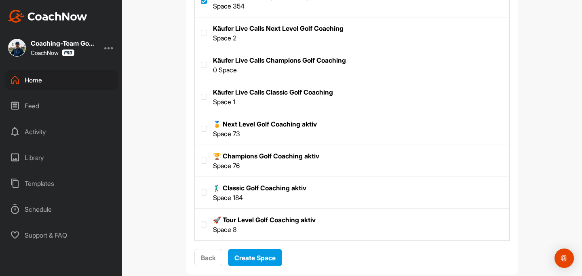
scroll to position [212, 0]
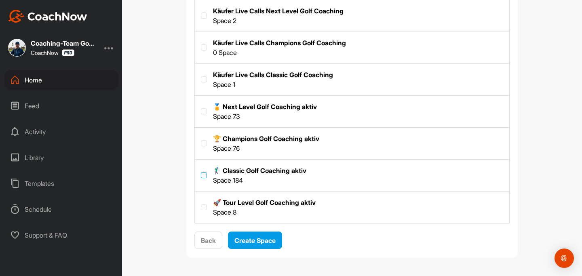
click at [205, 177] on label at bounding box center [204, 175] width 6 height 6
click at [201, 173] on input "checkbox" at bounding box center [201, 172] width 0 height 0
checkbox input "true"
click at [258, 240] on span "Create Space" at bounding box center [254, 240] width 41 height 8
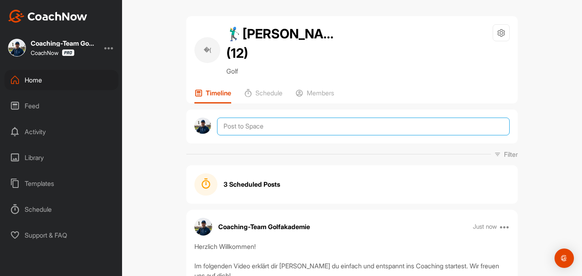
click at [271, 118] on textarea at bounding box center [363, 127] width 293 height 18
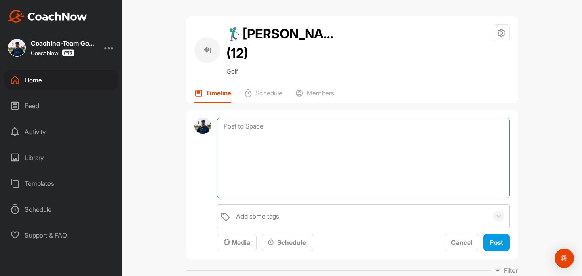
paste textarea "Loremips Dolorsi Ametcon: Adipi elits doeiusmodt inci utlabor, etdo magna ali e…"
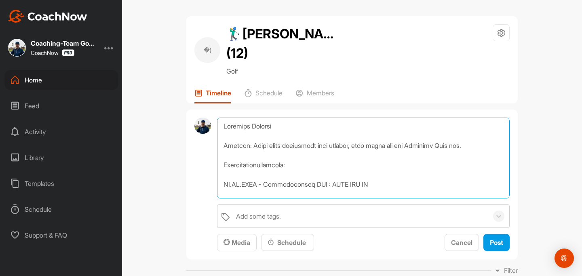
drag, startPoint x: 223, startPoint y: 164, endPoint x: 263, endPoint y: 164, distance: 40.8
click at [263, 164] on textarea at bounding box center [363, 158] width 293 height 81
drag, startPoint x: 264, startPoint y: 163, endPoint x: 383, endPoint y: 165, distance: 119.6
click at [383, 165] on textarea at bounding box center [363, 158] width 293 height 81
paste textarea "* [PERSON_NAME]-Trainingsprogramm: [URL][DOMAIN_NAME][PERSON_NAME]"
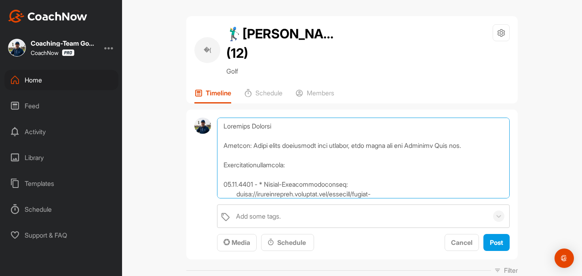
scroll to position [10, 0]
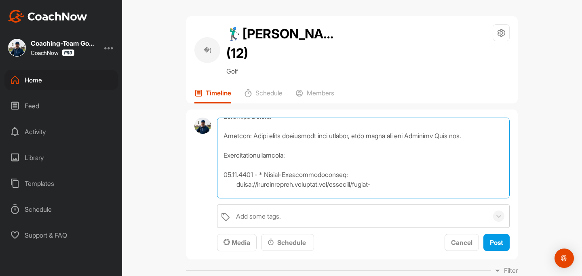
click at [269, 156] on textarea at bounding box center [363, 158] width 293 height 81
click at [238, 168] on textarea at bounding box center [363, 158] width 293 height 81
type textarea "Coaching Notizen Wichtig: Bitte nicht bearbeiten oder löschen, hier trägt nur d…"
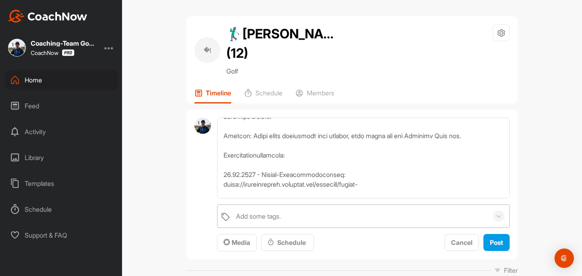
click at [259, 211] on div "Add some tags." at bounding box center [258, 216] width 45 height 10
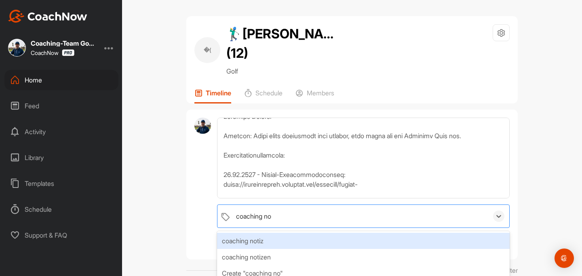
type input "coaching not"
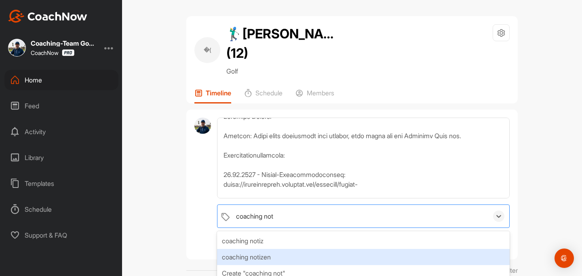
click at [268, 249] on div "coaching notizen" at bounding box center [363, 257] width 293 height 16
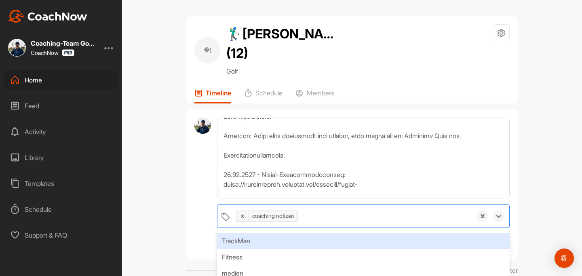
click at [529, 141] on div "�( 🏌‍♂Raik Wilke (12) Golf Space Settings Your Notifications Timeline Schedule …" at bounding box center [352, 138] width 460 height 276
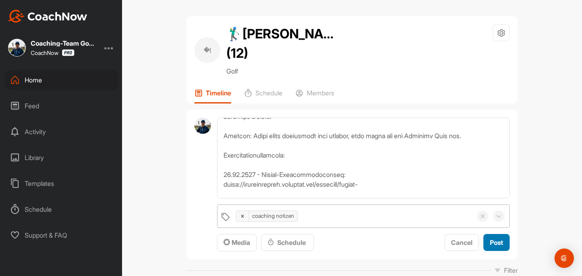
click at [491, 234] on button "Post" at bounding box center [496, 242] width 26 height 17
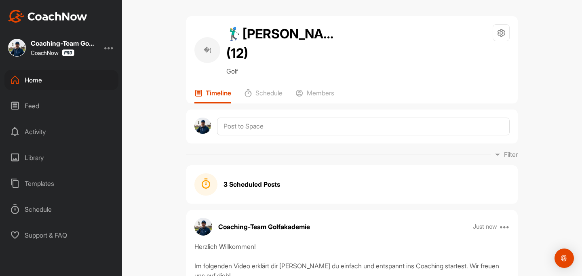
scroll to position [0, 0]
click at [502, 218] on div "Coaching-Team Golfakademie Just now Move to ... Copy to ... Edit Edit Tags Pin …" at bounding box center [351, 227] width 331 height 18
click at [506, 222] on icon at bounding box center [505, 227] width 10 height 10
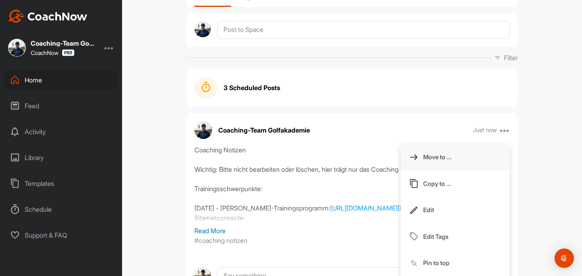
scroll to position [98, 0]
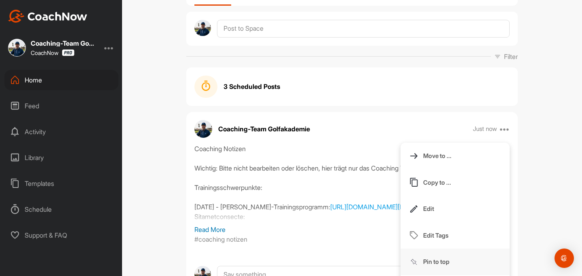
click at [453, 249] on button "Pin to top" at bounding box center [454, 262] width 109 height 27
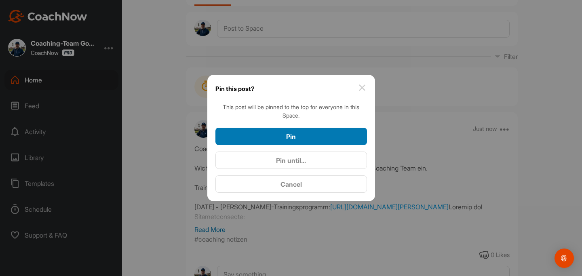
click at [338, 141] on div "Pin" at bounding box center [291, 137] width 139 height 10
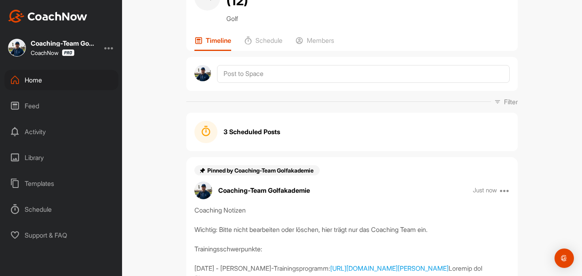
scroll to position [0, 0]
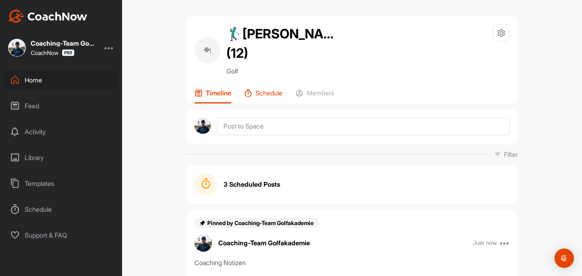
click at [270, 89] on p "Schedule" at bounding box center [268, 93] width 27 height 8
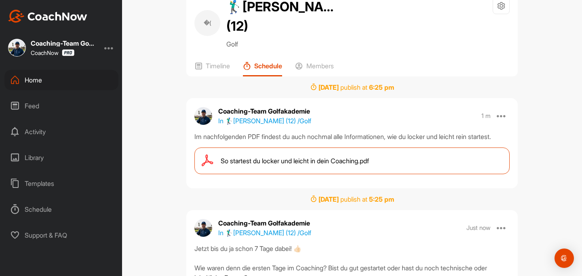
scroll to position [48, 0]
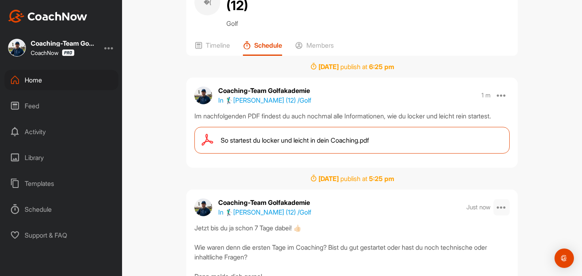
click at [505, 202] on icon at bounding box center [502, 207] width 10 height 10
click at [435, 222] on button "Edit" at bounding box center [454, 231] width 109 height 27
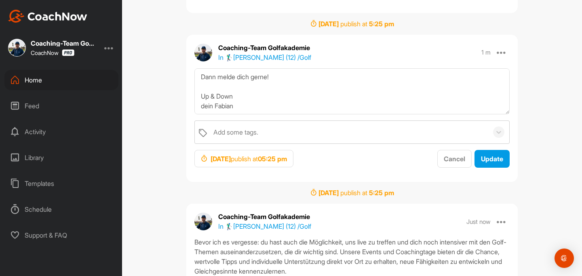
scroll to position [203, 0]
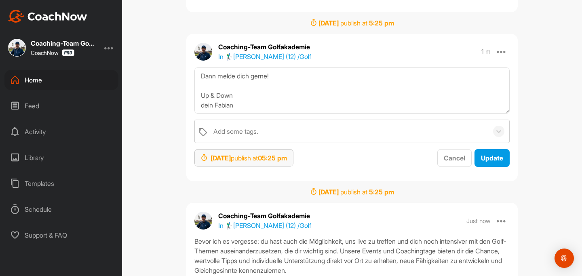
click at [262, 153] on div "Sep 2, 2025 publish at 05:25 pm" at bounding box center [244, 158] width 86 height 10
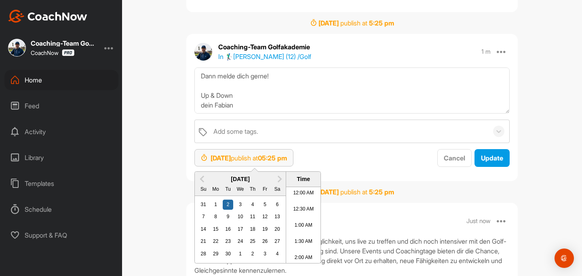
scroll to position [520, 0]
click at [238, 200] on div "3" at bounding box center [240, 205] width 11 height 11
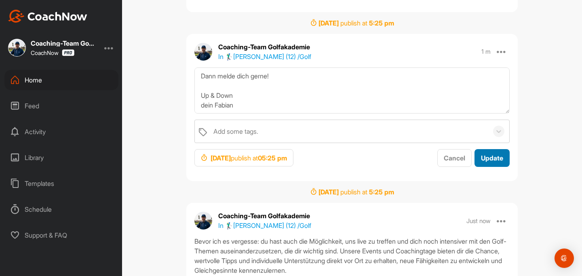
click at [486, 154] on span "Update" at bounding box center [492, 158] width 22 height 8
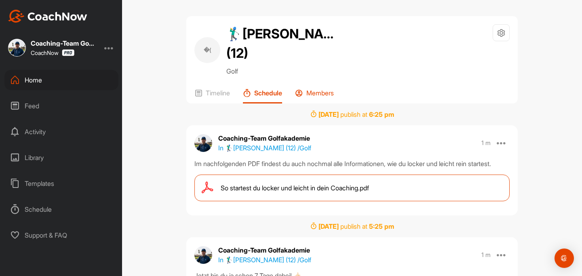
click at [323, 89] on div "Members" at bounding box center [314, 96] width 39 height 15
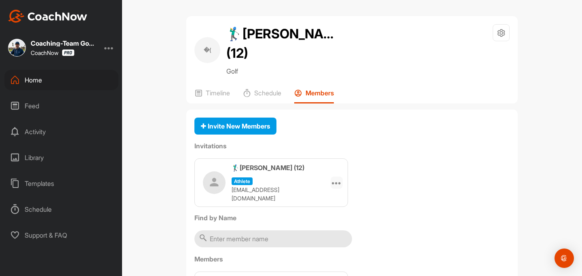
click at [341, 178] on icon at bounding box center [337, 183] width 10 height 10
click at [326, 243] on li "Copy Link" at bounding box center [320, 255] width 43 height 25
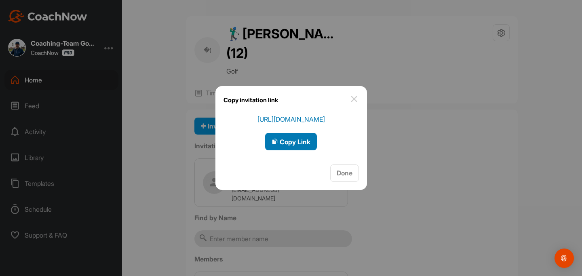
click at [298, 150] on button "Copy Link" at bounding box center [291, 141] width 52 height 17
click at [286, 143] on span "Copy Link" at bounding box center [291, 142] width 39 height 8
click at [291, 146] on div "Copy Link" at bounding box center [291, 142] width 39 height 10
click at [355, 97] on img at bounding box center [354, 99] width 10 height 10
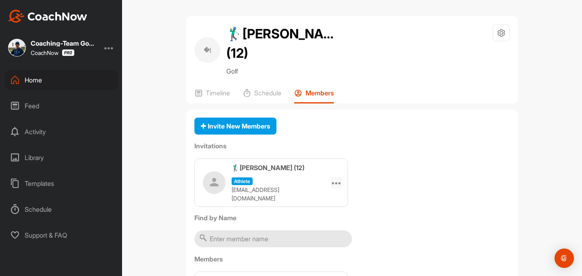
click at [339, 178] on icon at bounding box center [337, 183] width 10 height 10
click at [329, 243] on li "Copy Link" at bounding box center [320, 255] width 43 height 25
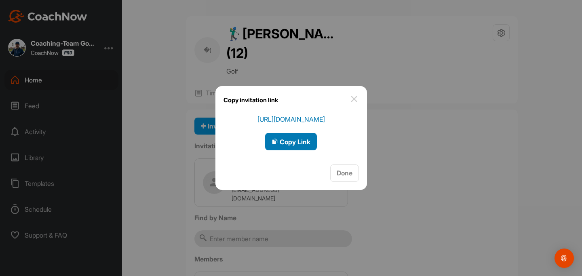
click at [303, 133] on button "Copy Link" at bounding box center [291, 141] width 52 height 17
click at [354, 99] on img at bounding box center [354, 99] width 10 height 10
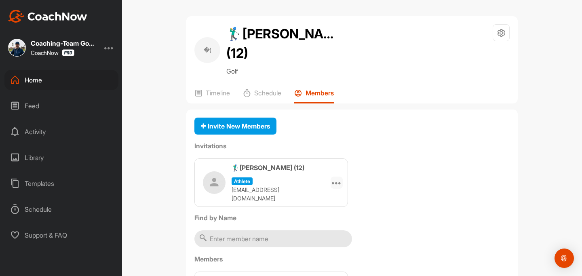
click at [336, 178] on icon at bounding box center [337, 183] width 10 height 10
click at [318, 243] on li "Copy Link" at bounding box center [320, 255] width 43 height 25
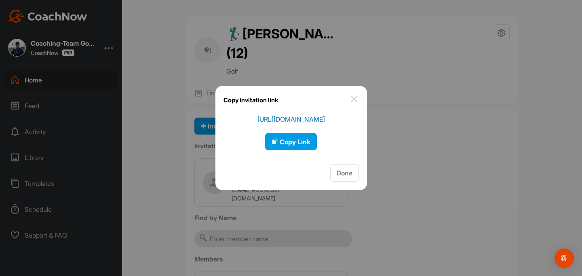
click at [354, 100] on img at bounding box center [354, 99] width 10 height 10
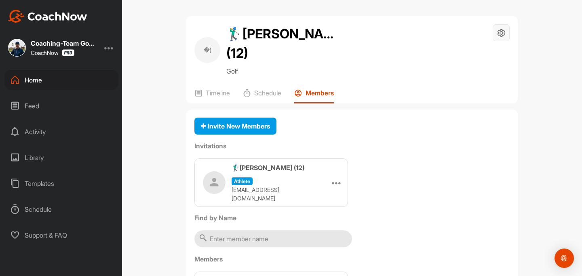
click at [503, 33] on icon at bounding box center [501, 32] width 9 height 9
click at [481, 56] on li "Space Settings" at bounding box center [477, 56] width 66 height 26
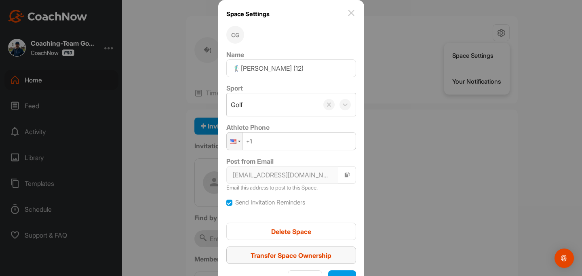
click at [318, 253] on span "Transfer Space Ownership" at bounding box center [291, 255] width 81 height 8
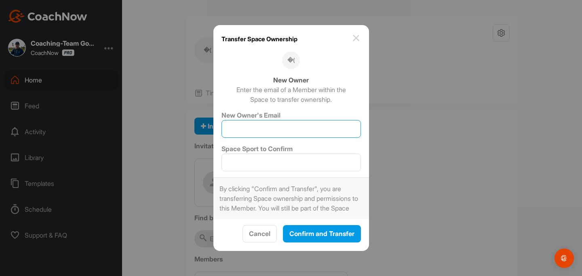
click at [307, 123] on input "New Owner's Email" at bounding box center [290, 129] width 139 height 18
type input "[EMAIL_ADDRESS][DOMAIN_NAME]"
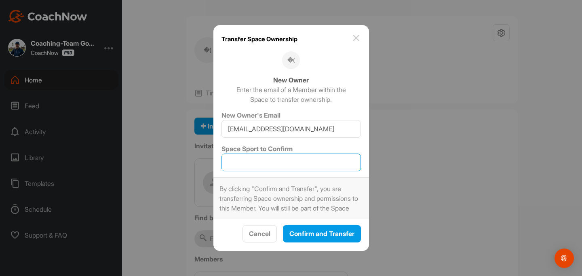
click at [311, 154] on input "Space Sport to Confirm" at bounding box center [290, 163] width 139 height 18
type input "Golf"
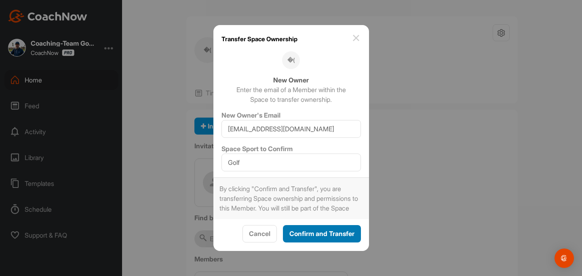
click at [317, 237] on span "Confirm and Transfer" at bounding box center [321, 234] width 65 height 8
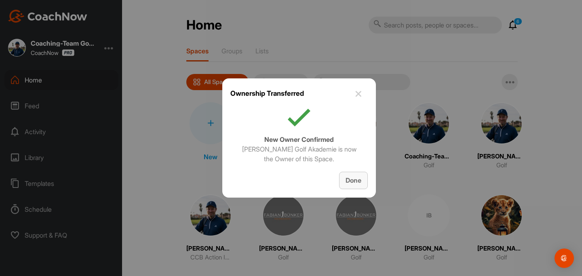
click at [355, 175] on button "Done" at bounding box center [353, 180] width 29 height 17
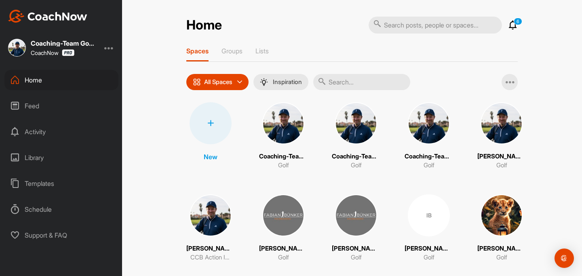
click at [359, 78] on input "text" at bounding box center [361, 82] width 97 height 16
type input "[PERSON_NAME]"
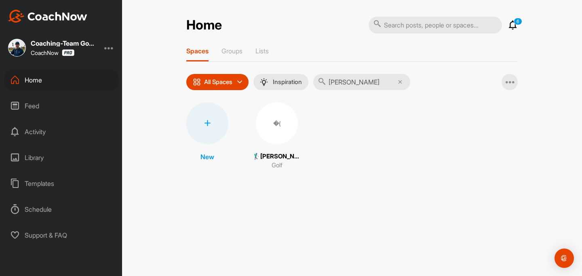
click at [274, 135] on div "�(" at bounding box center [277, 123] width 42 height 42
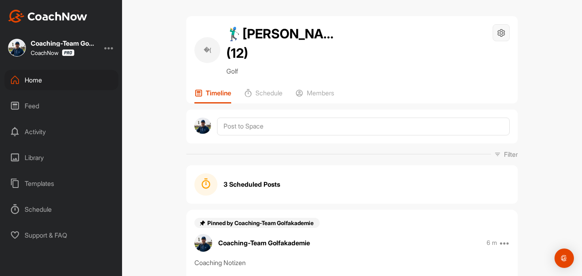
click at [504, 33] on icon at bounding box center [501, 32] width 9 height 9
click at [468, 112] on li "Leave Space" at bounding box center [477, 108] width 66 height 26
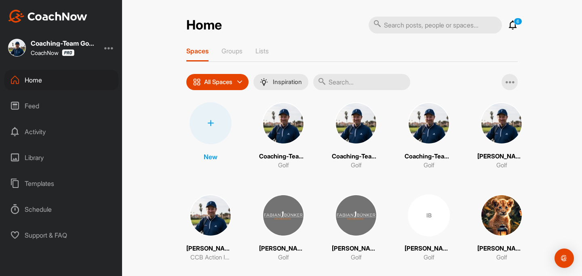
click at [354, 80] on input "text" at bounding box center [361, 82] width 97 height 16
type input "[PERSON_NAME]"
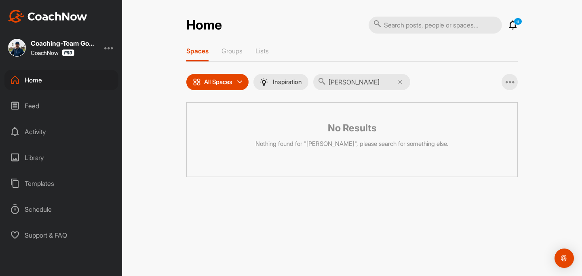
click at [401, 82] on icon at bounding box center [400, 82] width 4 height 4
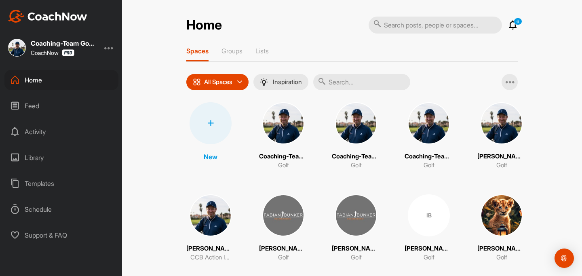
click at [214, 125] on div at bounding box center [211, 123] width 42 height 42
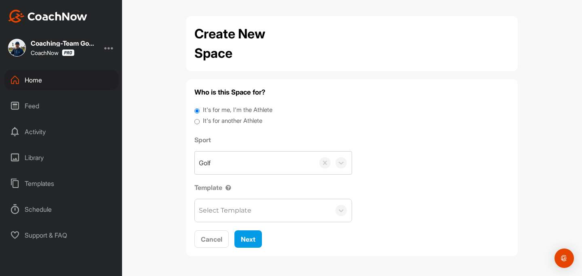
click at [234, 119] on label "It's for another Athlete" at bounding box center [232, 120] width 59 height 9
click at [200, 119] on input "It's for another Athlete" at bounding box center [196, 121] width 5 height 11
radio input "true"
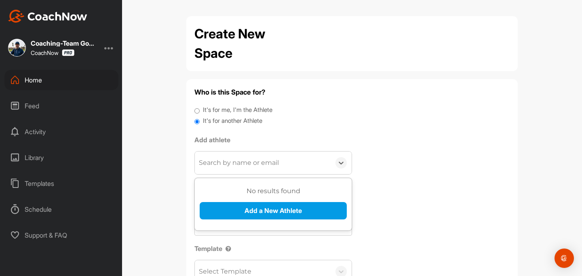
click at [240, 163] on div "Search by name or email" at bounding box center [239, 163] width 80 height 10
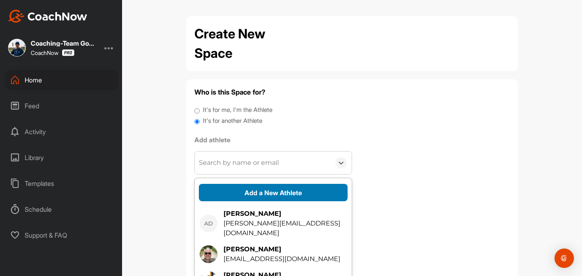
click at [254, 194] on button "Add a New Athlete" at bounding box center [273, 192] width 149 height 17
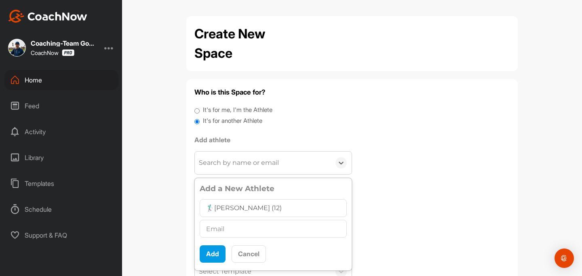
type input "🏌‍♂[PERSON_NAME] (12)"
click at [245, 230] on input "text" at bounding box center [273, 229] width 147 height 18
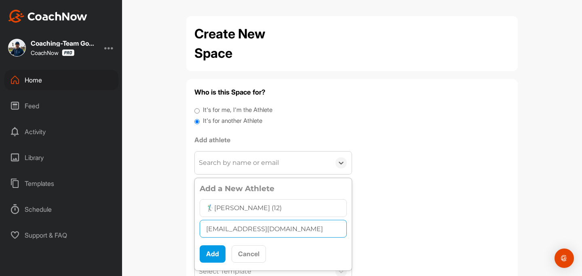
drag, startPoint x: 286, startPoint y: 232, endPoint x: 154, endPoint y: 227, distance: 132.6
click at [154, 227] on div "Create New Space Who is this Space for? It's for me, I'm the Athlete It's for a…" at bounding box center [352, 138] width 460 height 276
type input "t"
paste input "[EMAIL_ADDRESS][DOMAIN_NAME]"
type input "[EMAIL_ADDRESS][DOMAIN_NAME]"
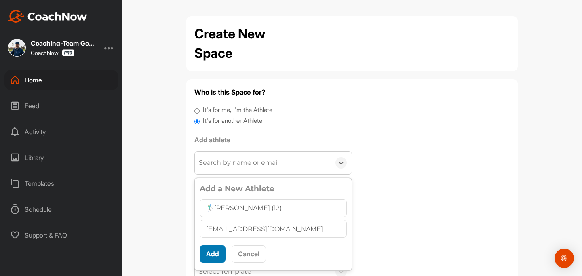
click at [218, 253] on button "Add" at bounding box center [213, 253] width 26 height 17
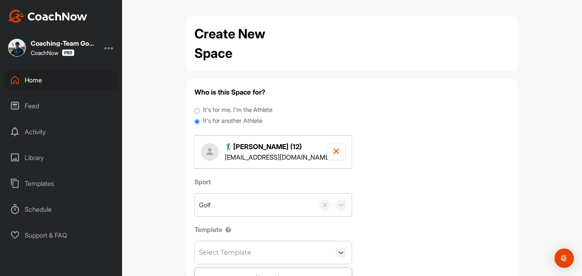
click at [229, 255] on div "Select Template" at bounding box center [225, 253] width 53 height 10
type input "onb"
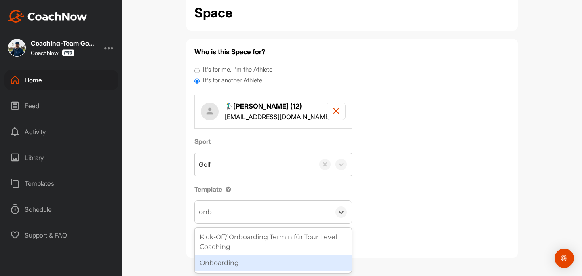
click at [251, 268] on div "Onboarding" at bounding box center [273, 263] width 157 height 16
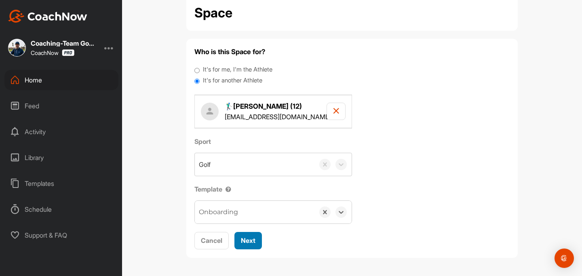
click at [248, 240] on span "Next" at bounding box center [248, 240] width 15 height 8
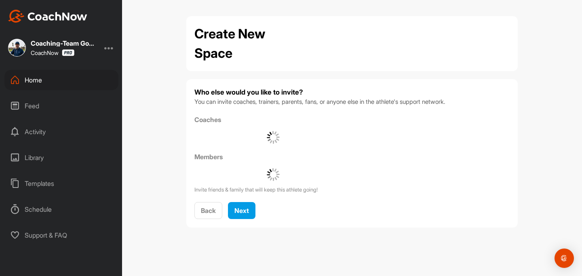
scroll to position [0, 0]
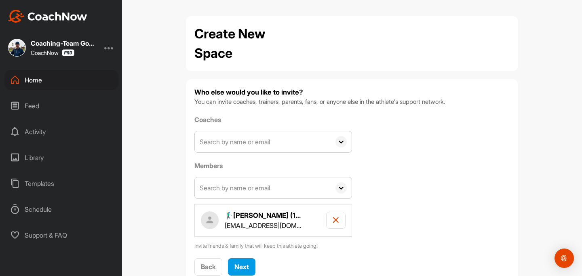
click at [242, 141] on input "text" at bounding box center [263, 141] width 136 height 21
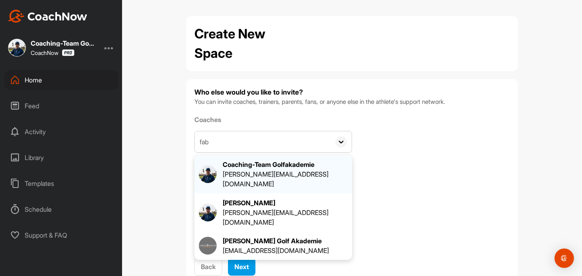
type input "fab"
click at [246, 167] on div "Coaching-Team Golfakademie" at bounding box center [285, 165] width 125 height 10
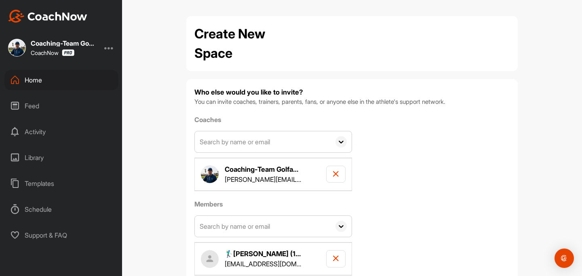
click at [228, 223] on input "text" at bounding box center [263, 226] width 136 height 21
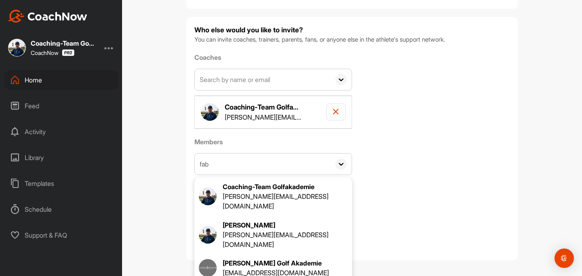
scroll to position [65, 0]
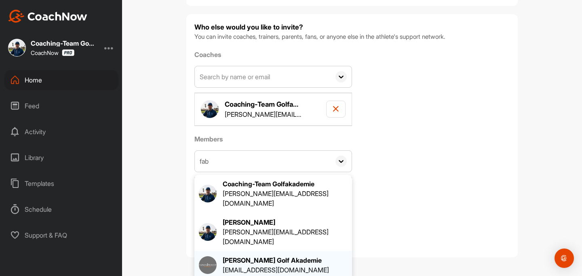
type input "fab"
click at [282, 255] on div "[PERSON_NAME] Golf Akademie" at bounding box center [276, 260] width 106 height 10
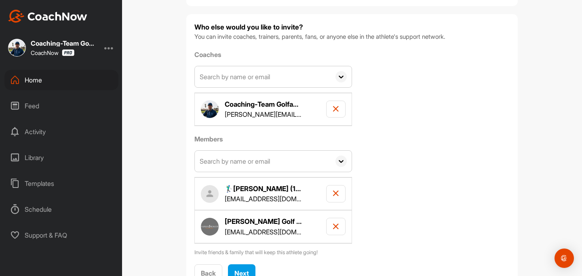
scroll to position [98, 0]
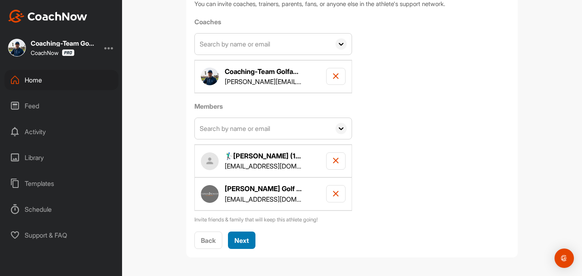
click at [237, 246] on button "Next" at bounding box center [241, 240] width 27 height 17
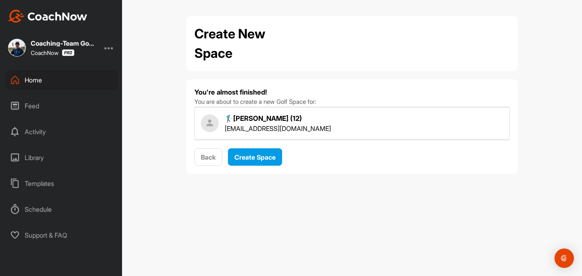
scroll to position [0, 0]
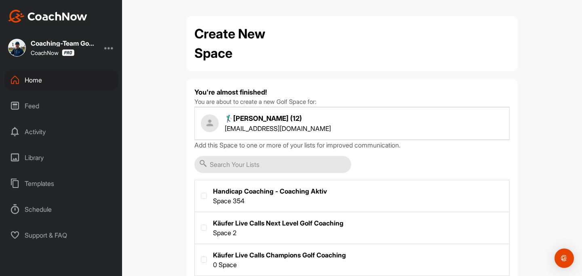
click at [210, 197] on label at bounding box center [352, 195] width 314 height 30
click at [201, 193] on input "checkbox" at bounding box center [201, 193] width 0 height 0
checkbox input "true"
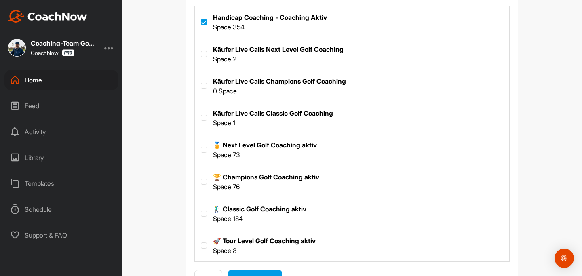
scroll to position [174, 0]
click at [202, 210] on label at bounding box center [352, 213] width 314 height 30
click at [201, 211] on input "checkbox" at bounding box center [201, 211] width 0 height 0
checkbox input "true"
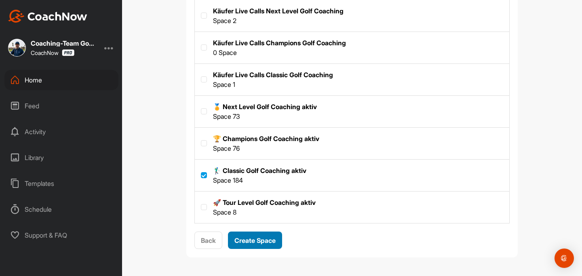
click at [241, 242] on span "Create Space" at bounding box center [254, 240] width 41 height 8
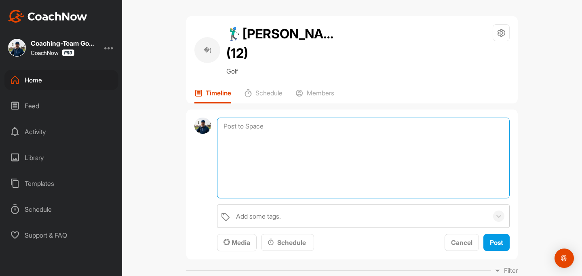
click at [334, 118] on textarea at bounding box center [363, 158] width 293 height 81
paste textarea "Loremips Dolorsi Ametcon: Adipi elits doeiusmodt inci utlabor, etdo magna ali e…"
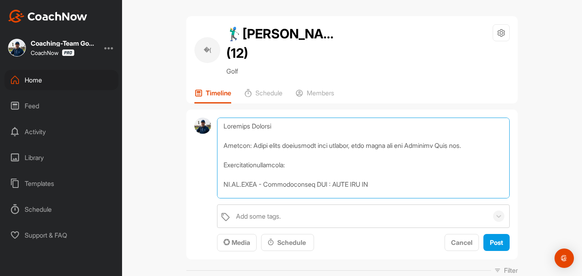
drag, startPoint x: 265, startPoint y: 165, endPoint x: 211, endPoint y: 155, distance: 54.2
click at [211, 155] on div "Add some tags. Media Schedule Cancel Post" at bounding box center [351, 185] width 331 height 150
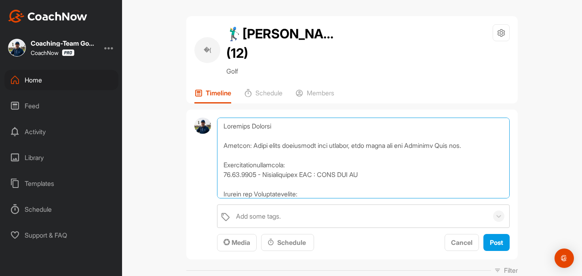
drag, startPoint x: 266, startPoint y: 154, endPoint x: 396, endPoint y: 155, distance: 129.7
click at [396, 155] on textarea at bounding box center [363, 158] width 293 height 81
drag, startPoint x: 265, startPoint y: 155, endPoint x: 415, endPoint y: 162, distance: 150.5
click at [415, 162] on textarea at bounding box center [363, 158] width 293 height 81
paste textarea "* [PERSON_NAME]-Trainingsprogramm: [URL][DOMAIN_NAME][PERSON_NAME]"
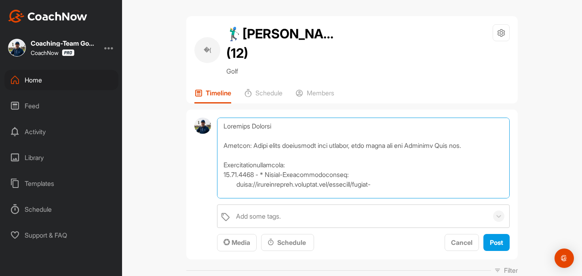
click at [267, 155] on textarea at bounding box center [363, 158] width 293 height 81
click at [233, 166] on textarea at bounding box center [363, 158] width 293 height 81
type textarea "Loremips Dolorsi Ametcon: Adipi elits doeiusmodt inci utlabor, etdo magna ali e…"
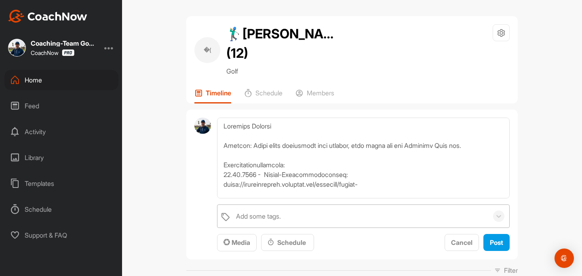
click at [260, 207] on div "Add some tags." at bounding box center [360, 216] width 256 height 23
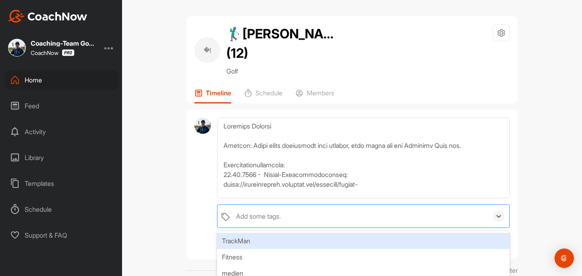
click at [260, 211] on div "Add some tags." at bounding box center [258, 216] width 45 height 10
type input "coaching n"
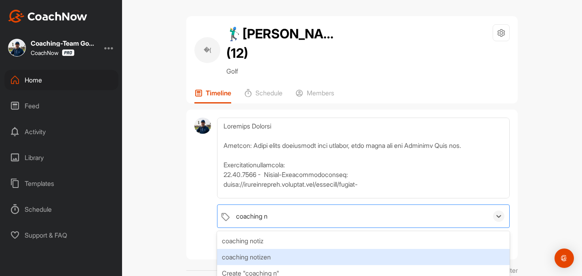
click at [262, 249] on div "coaching notizen" at bounding box center [363, 257] width 293 height 16
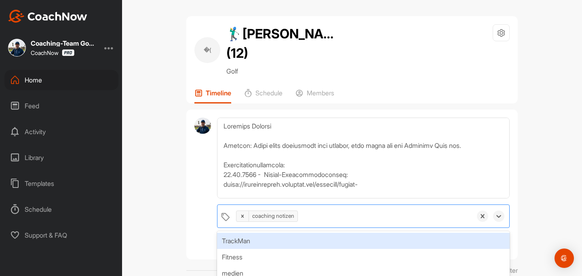
click at [547, 162] on div "�( 🏌‍♂[PERSON_NAME] (12) Golf Space Settings Your Notifications Timeline Schedu…" at bounding box center [352, 138] width 460 height 276
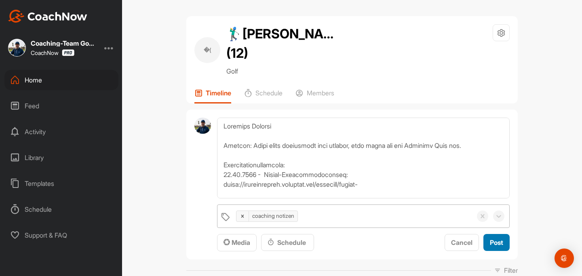
click at [503, 234] on button "Post" at bounding box center [496, 242] width 26 height 17
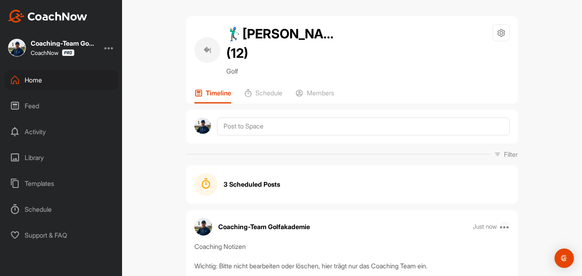
click at [507, 222] on icon at bounding box center [505, 227] width 10 height 10
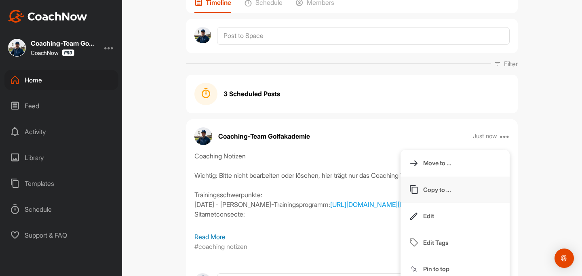
scroll to position [105, 0]
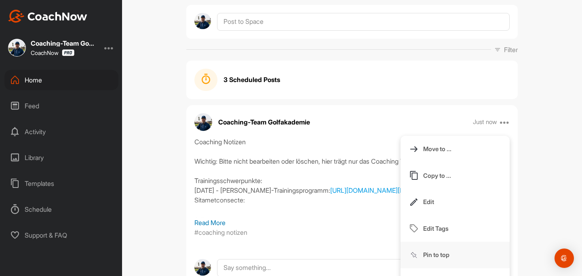
click at [433, 251] on p "Pin to top" at bounding box center [436, 255] width 26 height 8
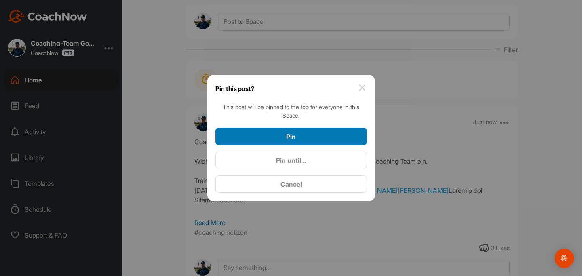
click at [335, 137] on div "Pin" at bounding box center [291, 137] width 139 height 10
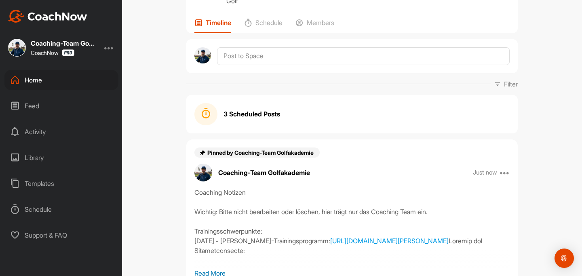
scroll to position [0, 0]
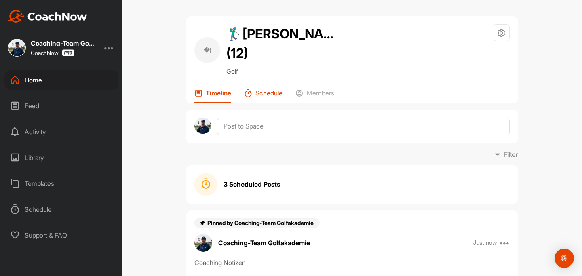
click at [282, 89] on p "Schedule" at bounding box center [268, 93] width 27 height 8
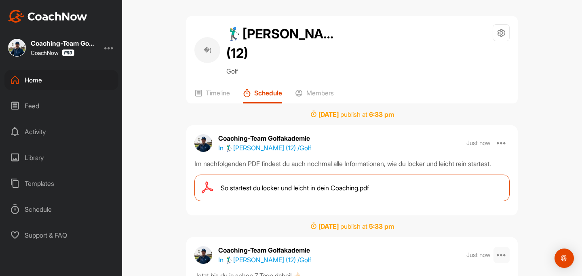
click at [503, 250] on icon at bounding box center [502, 255] width 10 height 10
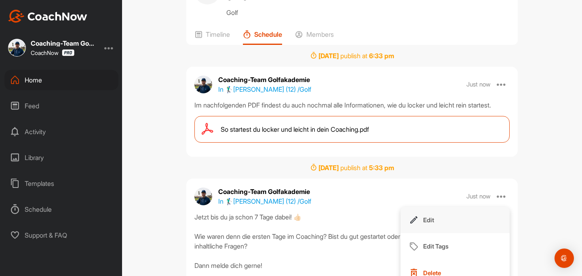
scroll to position [59, 0]
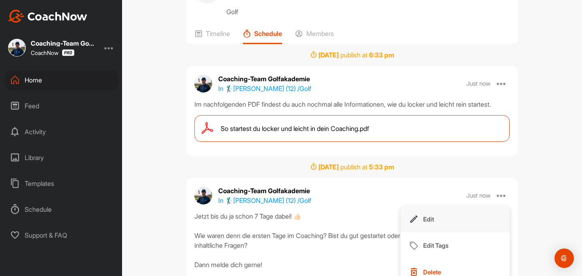
click at [432, 215] on p "Edit" at bounding box center [428, 219] width 11 height 8
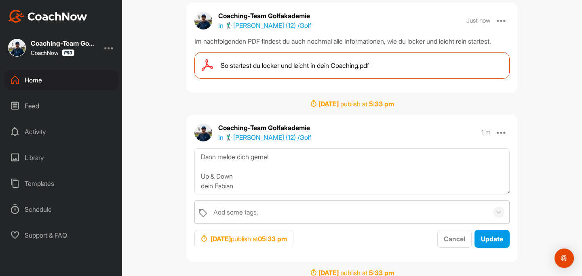
scroll to position [124, 0]
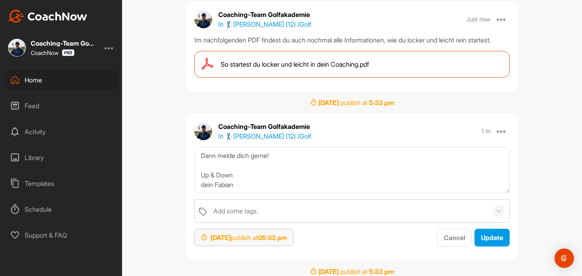
click at [233, 233] on div "Sep 2, 2025 publish at 05:33 pm" at bounding box center [244, 238] width 86 height 10
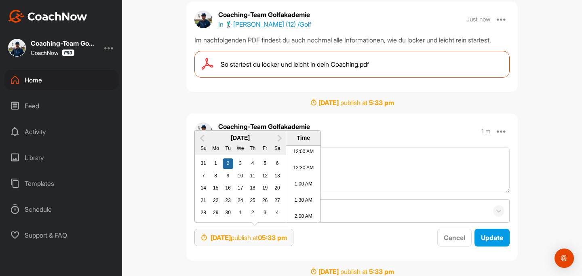
scroll to position [536, 0]
click at [240, 158] on div "3" at bounding box center [240, 163] width 11 height 11
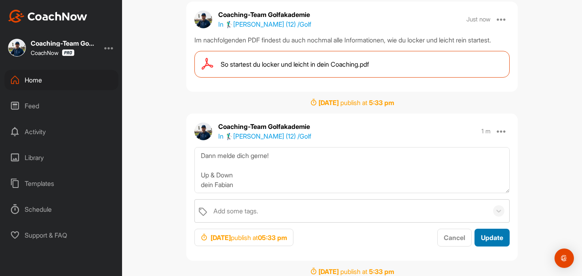
click at [501, 236] on button "Update" at bounding box center [491, 238] width 35 height 18
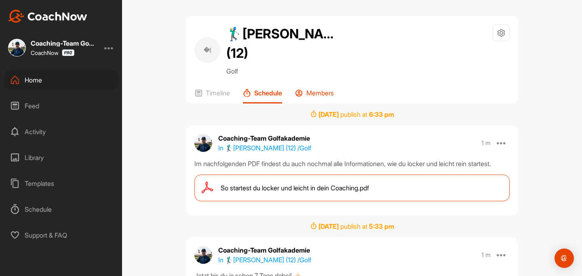
click at [312, 89] on p "Members" at bounding box center [319, 93] width 27 height 8
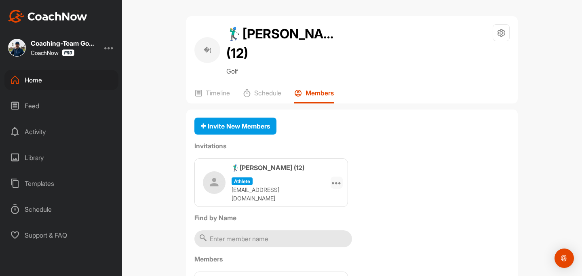
click at [339, 178] on icon at bounding box center [337, 183] width 10 height 10
click at [317, 243] on li "Copy Link" at bounding box center [320, 255] width 43 height 25
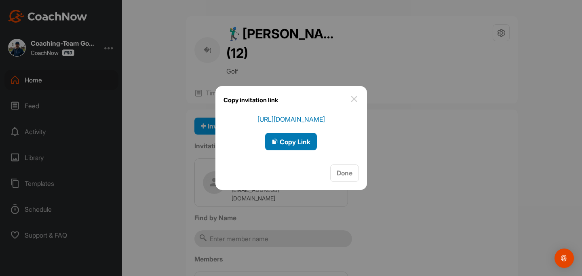
click at [302, 143] on span "Copy Link" at bounding box center [291, 142] width 39 height 8
click at [355, 99] on img at bounding box center [354, 99] width 10 height 10
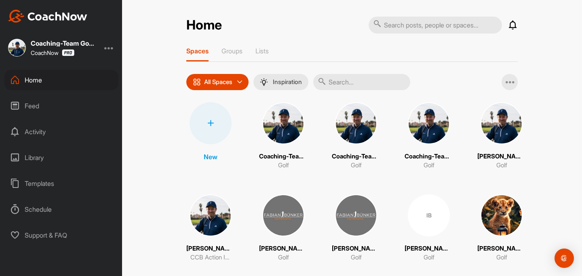
click at [353, 89] on input "text" at bounding box center [361, 82] width 97 height 16
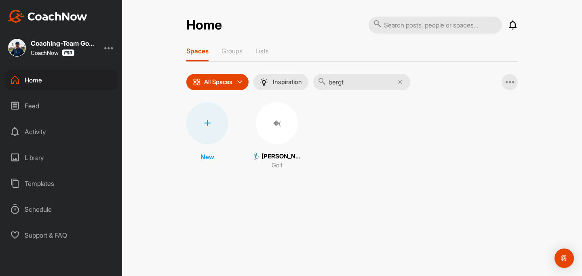
type input "bergt"
click at [280, 124] on div "�(" at bounding box center [277, 123] width 42 height 42
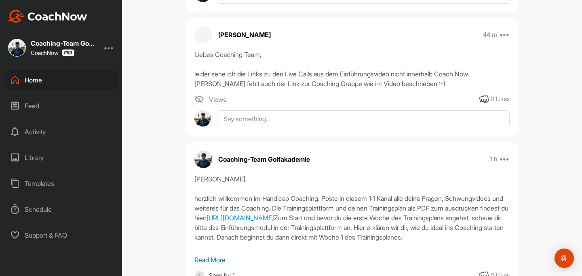
scroll to position [404, 0]
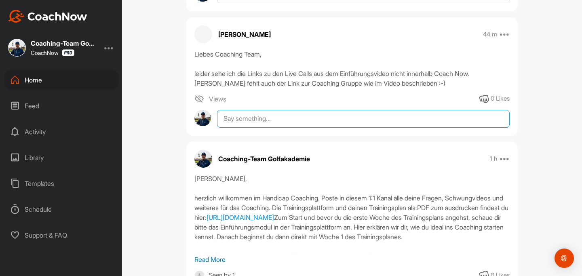
click at [259, 110] on textarea at bounding box center [363, 119] width 293 height 18
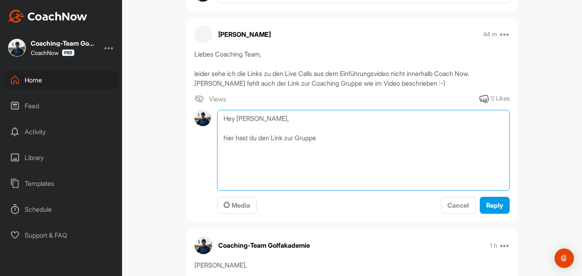
paste textarea "https://app.coachnow.io/i/a90ae05506/579c"
click at [324, 119] on textarea "Hey Philipp, hier hast du den Link zur Gruppe https://app.coachnow.io/i/a90ae05…" at bounding box center [363, 150] width 293 height 81
click at [478, 124] on textarea "Hey Philipp, hier hast du den Link zur Gruppe : https://app.coachnow.io/i/a90ae…" at bounding box center [363, 150] width 293 height 81
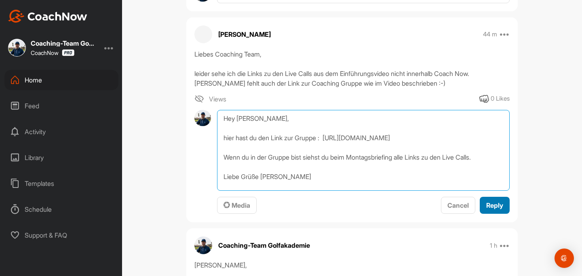
type textarea "Hey Philipp, hier hast du den Link zur Gruppe : https://app.coachnow.io/i/a90ae…"
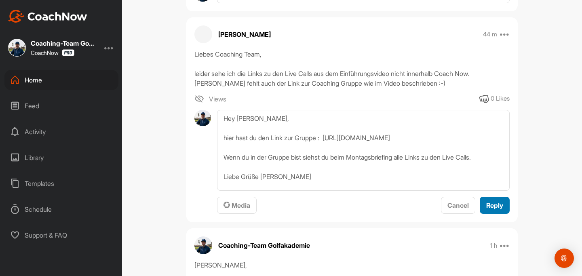
click at [492, 201] on span "Reply" at bounding box center [494, 205] width 17 height 8
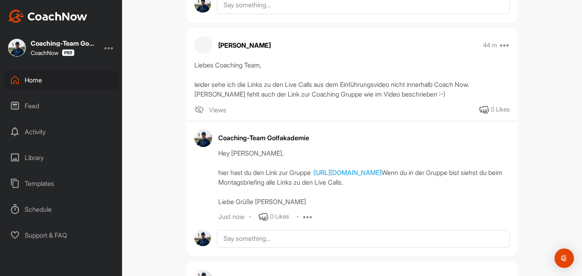
scroll to position [393, 0]
click at [42, 79] on div "Home" at bounding box center [61, 80] width 114 height 20
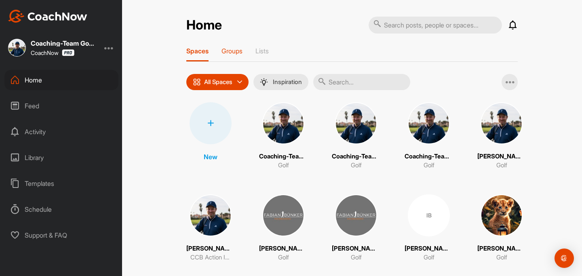
click at [238, 47] on p "Groups" at bounding box center [231, 51] width 21 height 8
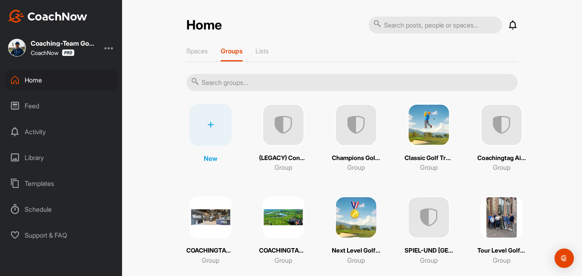
click at [415, 125] on img at bounding box center [429, 125] width 42 height 42
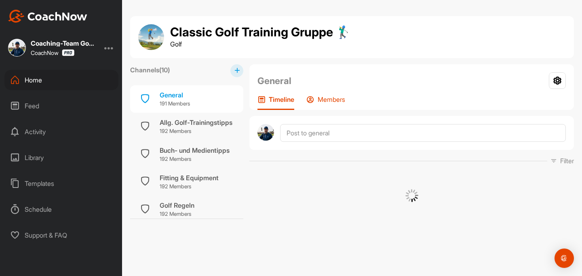
click at [331, 99] on p "Members" at bounding box center [331, 99] width 27 height 8
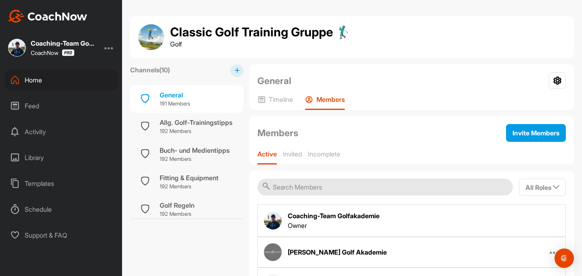
click at [310, 184] on input "text" at bounding box center [384, 187] width 255 height 17
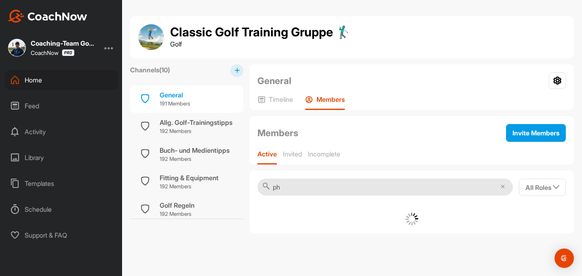
type input "p"
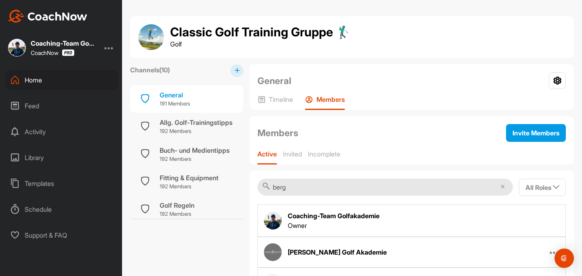
type input "bergt"
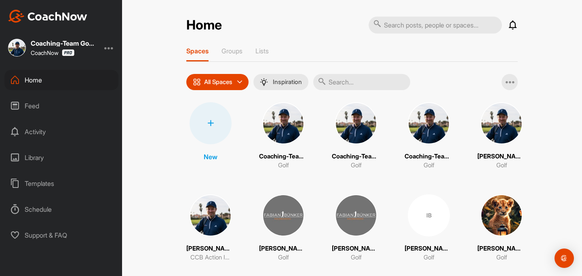
click at [35, 188] on div "Templates" at bounding box center [61, 183] width 114 height 20
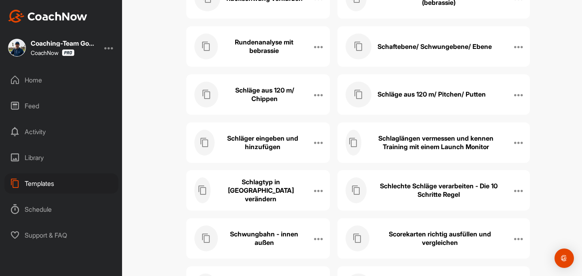
scroll to position [1708, 0]
